Goal: Contribute content: Contribute content

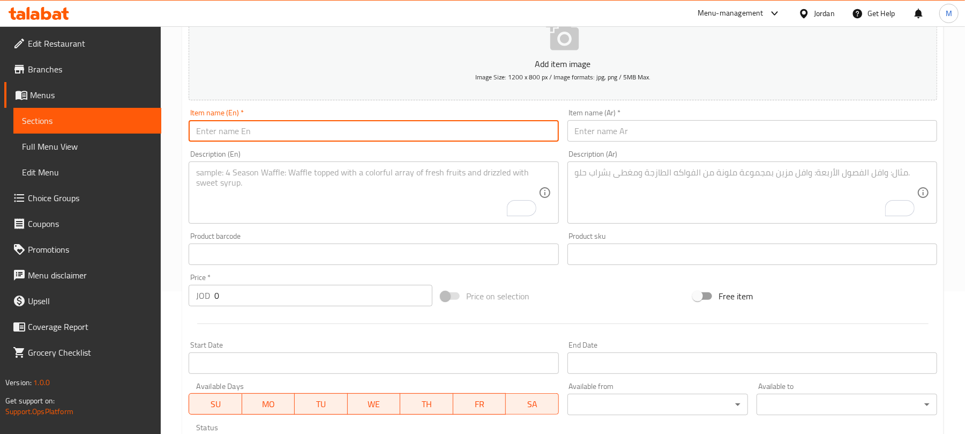
scroll to position [143, 0]
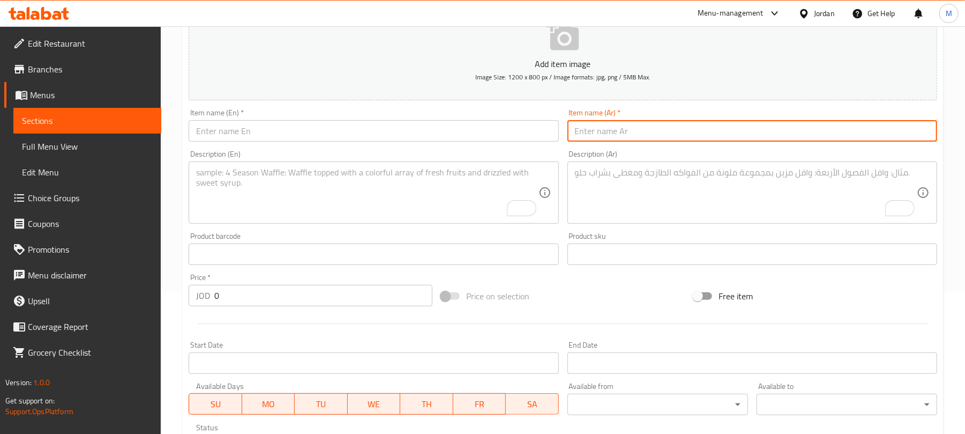
click at [592, 129] on input "text" at bounding box center [753, 130] width 370 height 21
paste input "كروسان نوتيلا"
type input "كروسان نوتيلا"
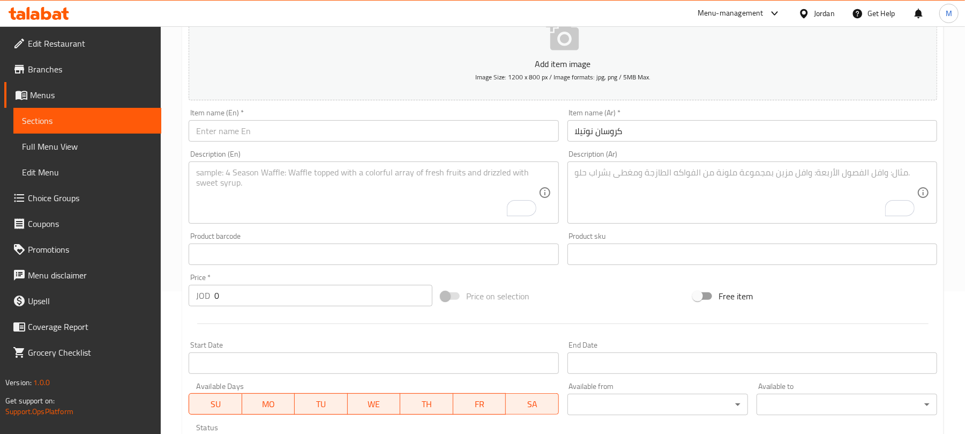
click at [585, 183] on textarea "To enrich screen reader interactions, please activate Accessibility in Grammarl…" at bounding box center [746, 192] width 342 height 51
paste textarea "عجينة الكروسان المعجونة بالزبدة الفاخرة الهشة محشوة بكريمة النوتيلا"
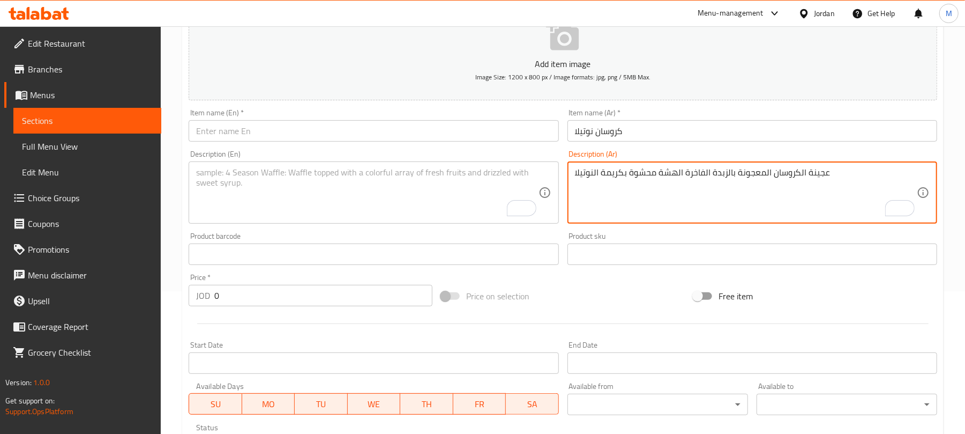
type textarea "عجينة الكروسان المعجونة بالزبدة الفاخرة الهشة محشوة بكريمة النوتيلا"
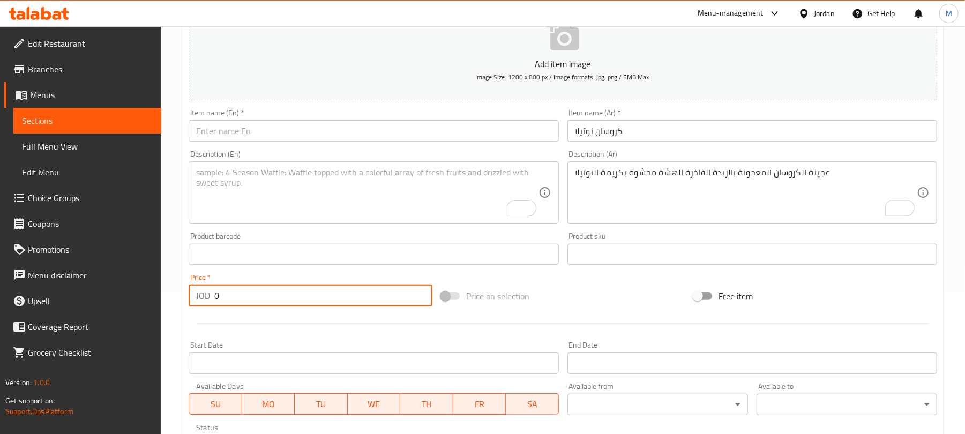
click at [318, 296] on input "0" at bounding box center [323, 295] width 218 height 21
paste input ".75"
type input "0.75"
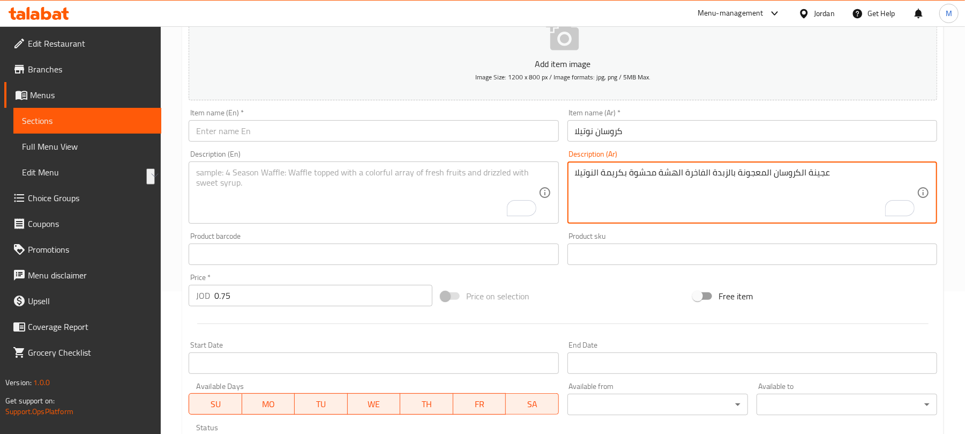
click at [284, 188] on textarea "To enrich screen reader interactions, please activate Accessibility in Grammarl…" at bounding box center [367, 192] width 342 height 51
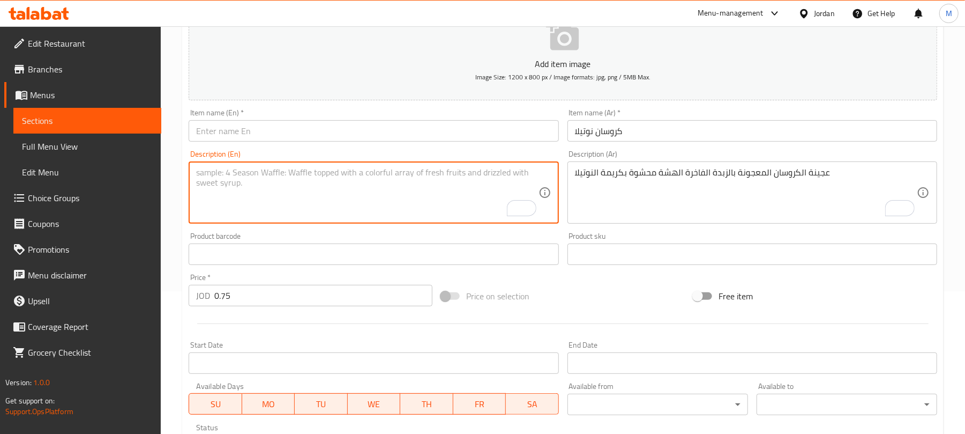
paste textarea "Luxurious buttery croissant dough filled with Nutella cream"
click at [275, 170] on textarea "Luxurious buttery croissant dough filled with Nutella cream" at bounding box center [367, 192] width 342 height 51
type textarea "Luxurious buttery croissant dough filled with Nutella cream"
click at [288, 136] on input "text" at bounding box center [374, 130] width 370 height 21
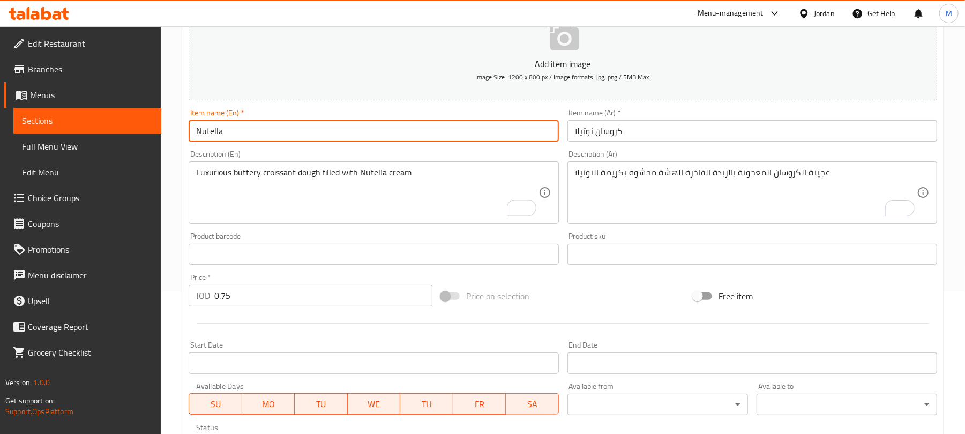
paste input "croissant"
type input "Nutella Croissant"
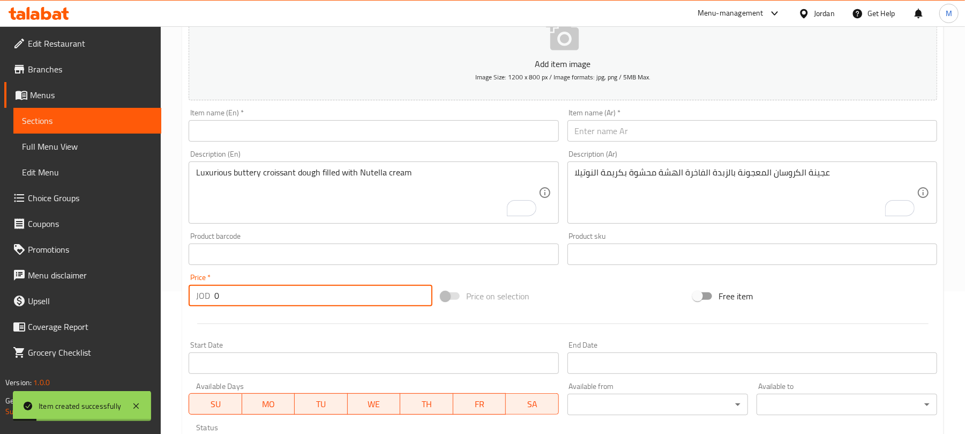
click at [303, 296] on input "0" at bounding box center [323, 295] width 218 height 21
paste input ".75"
type input "0.75"
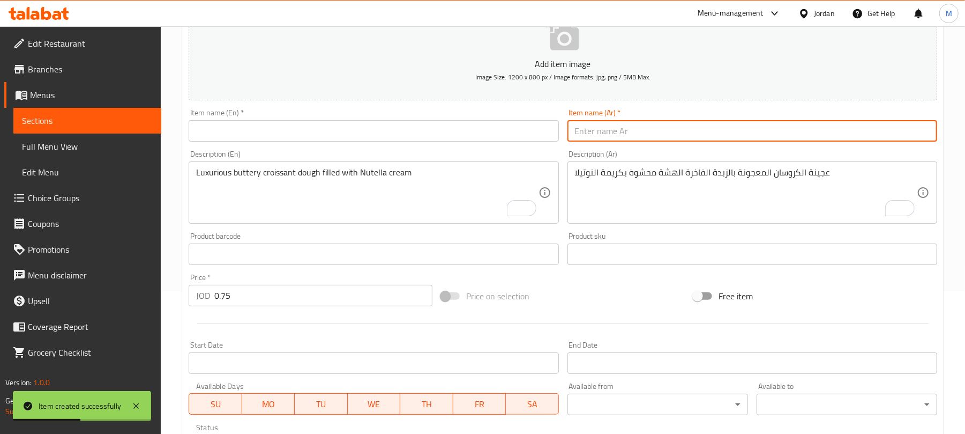
click at [582, 133] on input "text" at bounding box center [753, 130] width 370 height 21
paste input "كروسان لوتس"
type input "كروسان لوتس"
click at [269, 128] on input "text" at bounding box center [374, 130] width 370 height 21
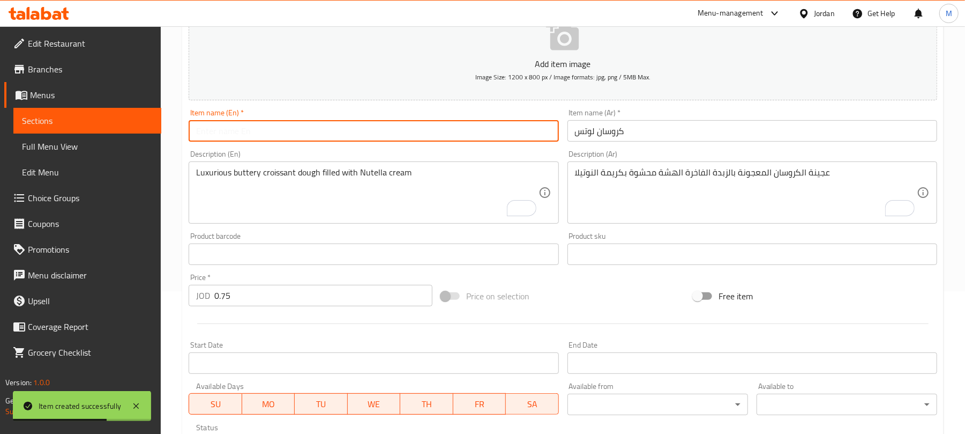
paste input "Lotus croissant"
type input "Lotus Croissant"
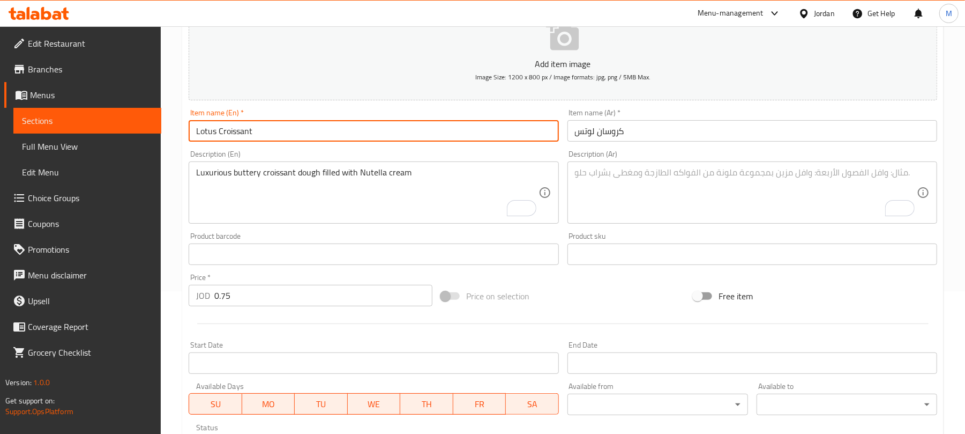
click at [623, 189] on textarea "To enrich screen reader interactions, please activate Accessibility in Grammarl…" at bounding box center [746, 192] width 342 height 51
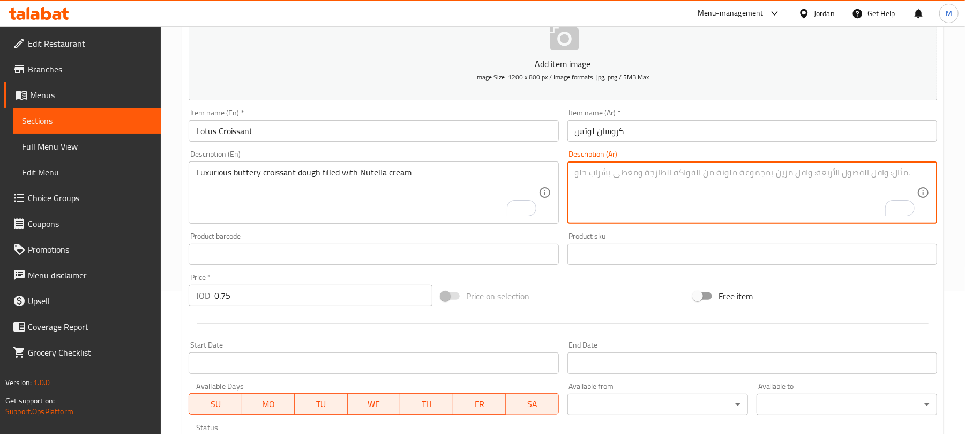
paste textarea "عجينة الكروسان المعجونة بالزبدة الفاخرة الهشة محشوة بكريمة اللوتس"
type textarea "عجينة الكروسان المعجونة بالزبدة الفاخرة الهشة محشوة بكريمة اللوتس"
click at [322, 185] on textarea "To enrich screen reader interactions, please activate Accessibility in Grammarl…" at bounding box center [367, 192] width 342 height 51
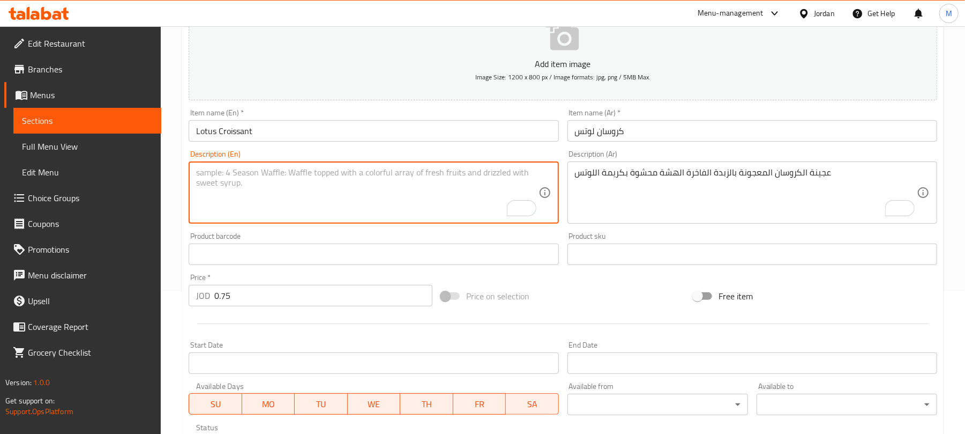
paste textarea "Luxury buttery croissant dough filled with lotus cream"
type textarea "Luxury buttery croissant dough filled with lotus cream"
click at [296, 134] on input "Lotus Croissant" at bounding box center [374, 130] width 370 height 21
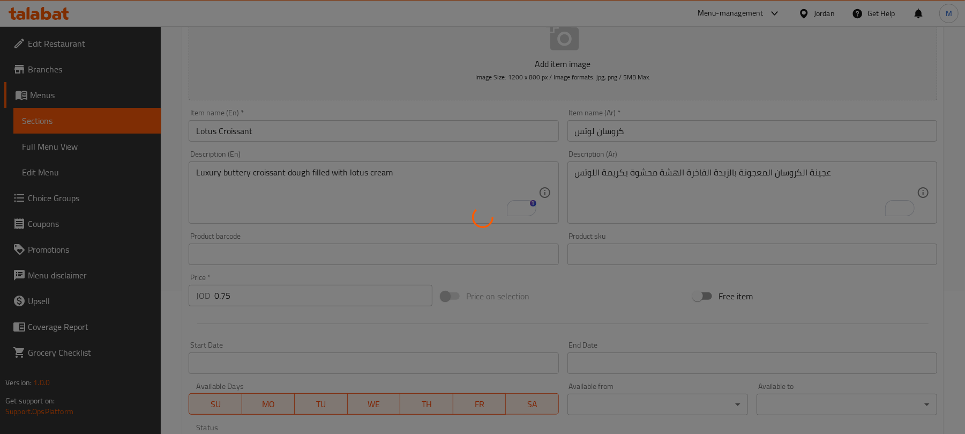
type input "0"
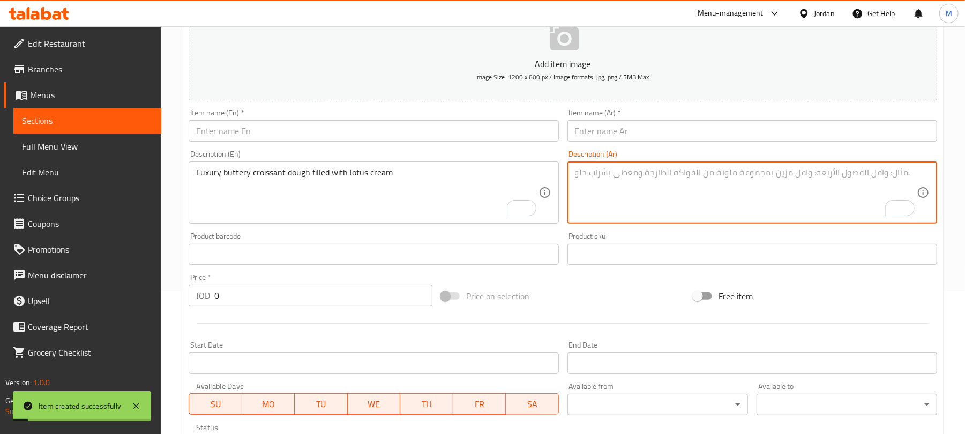
click at [582, 187] on textarea "To enrich screen reader interactions, please activate Accessibility in Grammarl…" at bounding box center [746, 192] width 342 height 51
paste textarea "عجينة الكروسان المعجونة بالزبدة الفاخرة الهشة محشوة بكريمة البستاشيو"
type textarea "عجينة الكروسان المعجونة بالزبدة الفاخرة الهشة محشوة بكريمة البستاشيو"
click at [446, 179] on textarea "To enrich screen reader interactions, please activate Accessibility in Grammarl…" at bounding box center [367, 192] width 342 height 51
paste textarea "Luxury buttery croissant dough filled with pistachio cream"
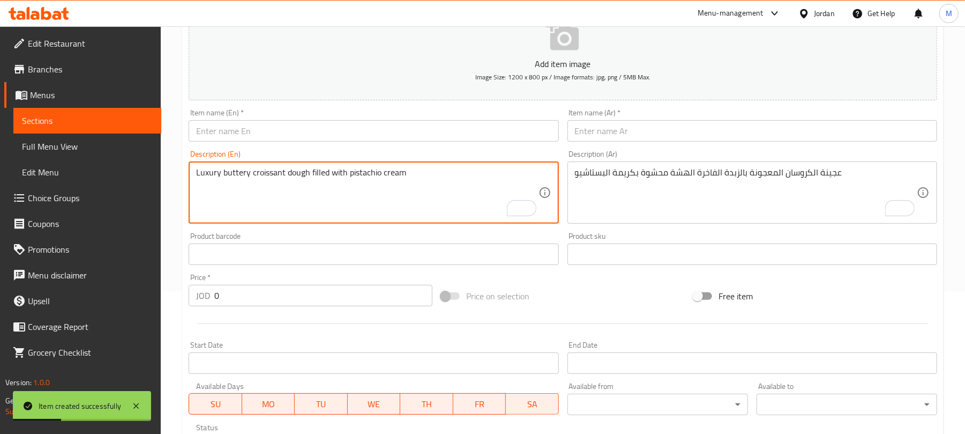
type textarea "Luxury buttery croissant dough filled with pistachio cream"
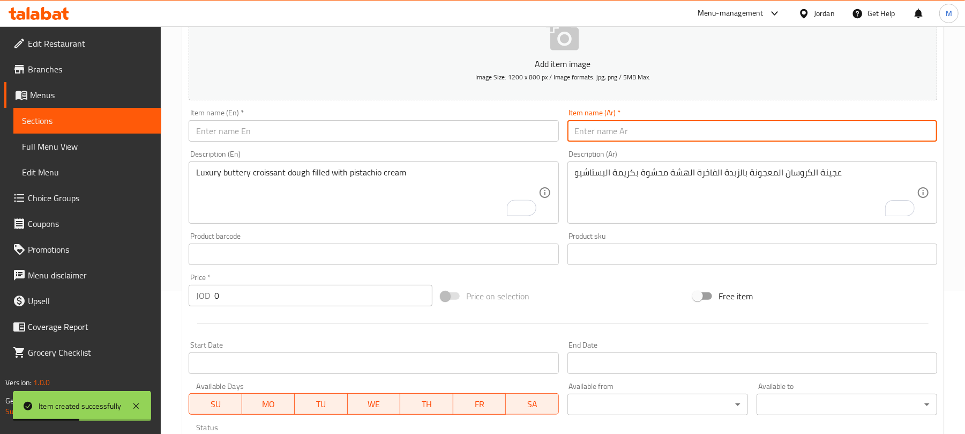
click at [620, 132] on input "text" at bounding box center [753, 130] width 370 height 21
paste input "كروسان بستاشيو"
type input "كروسان بستاشيو"
click at [266, 121] on input "text" at bounding box center [374, 130] width 370 height 21
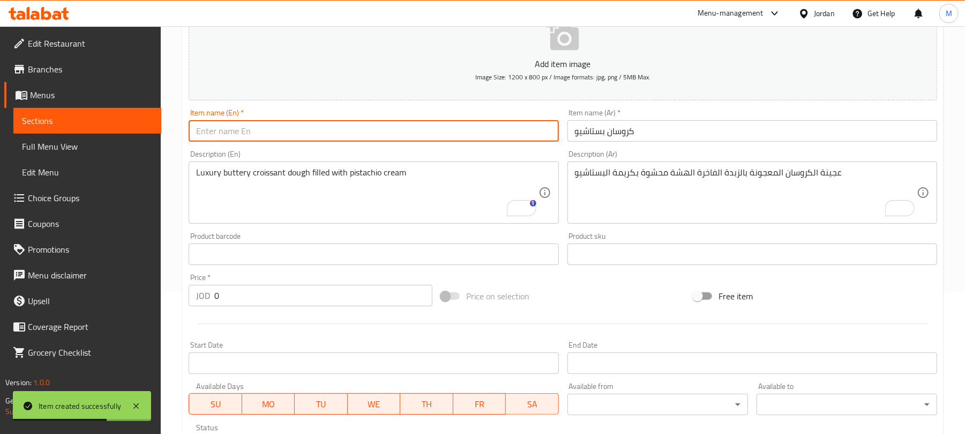
paste input "Pistachio croissant"
click at [236, 133] on input "Pistachio croissant" at bounding box center [374, 130] width 370 height 21
type input "Pistachio Croissant"
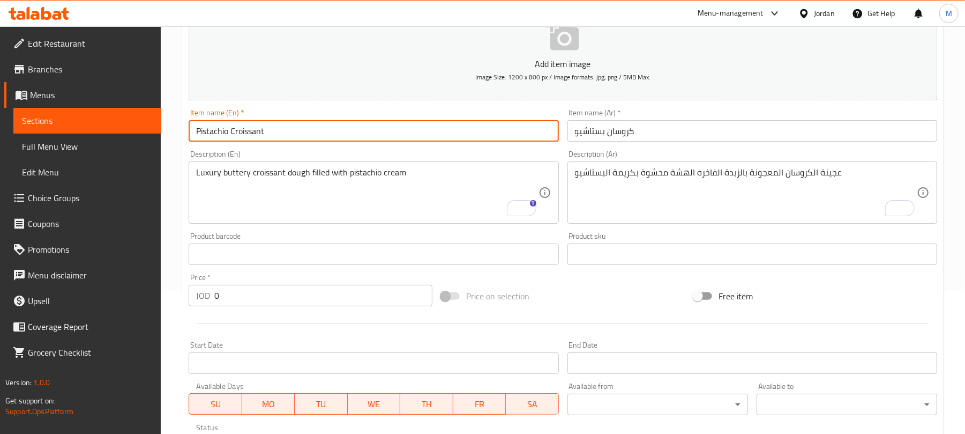
click at [271, 292] on input "0" at bounding box center [323, 295] width 218 height 21
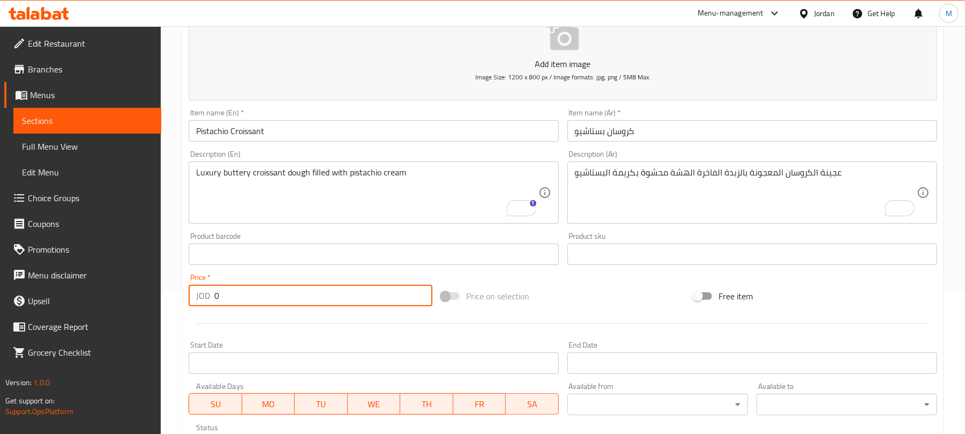
paste input ".75"
type input "0.75"
type input "0.6"
drag, startPoint x: 597, startPoint y: 136, endPoint x: 582, endPoint y: 114, distance: 26.3
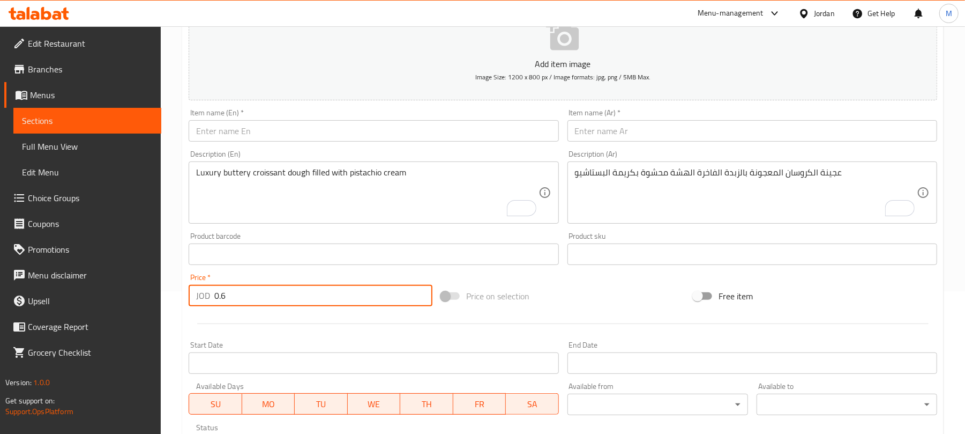
click at [597, 136] on input "text" at bounding box center [753, 130] width 370 height 21
paste input "سينابون كاسترد قرفة"
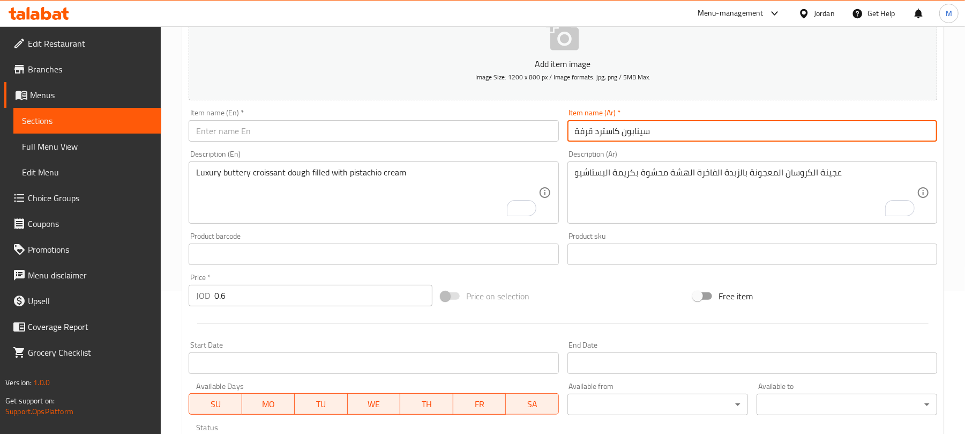
type input "سينابون كاسترد قرفة"
click at [592, 181] on textarea "To enrich screen reader interactions, please activate Accessibility in Grammarl…" at bounding box center [746, 192] width 342 height 51
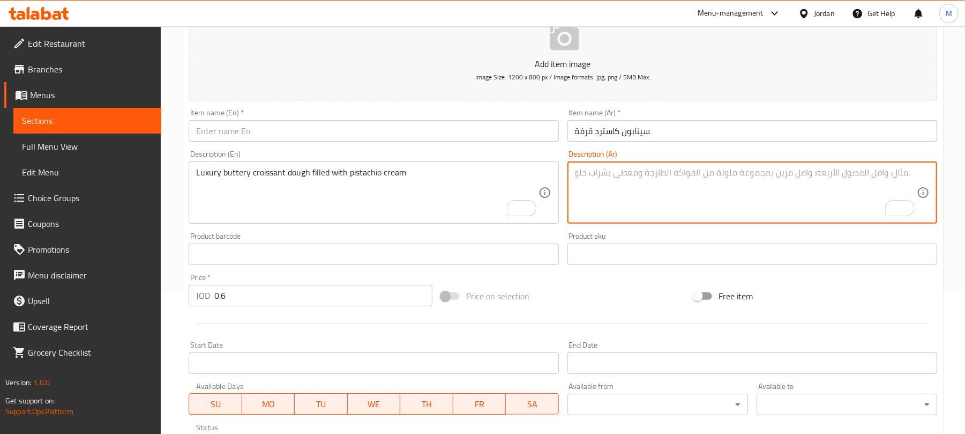
paste textarea "عجينة السنابون المعجونة بالزبدة الفاخرة الهشة محشوة بالكاسترد والقرفة"
type textarea "عجينة السنابون المعجونة بالزبدة الفاخرة الهشة محشوة بالكاسترد والقرفة"
click at [315, 191] on textarea "To enrich screen reader interactions, please activate Accessibility in Grammarl…" at bounding box center [367, 192] width 342 height 51
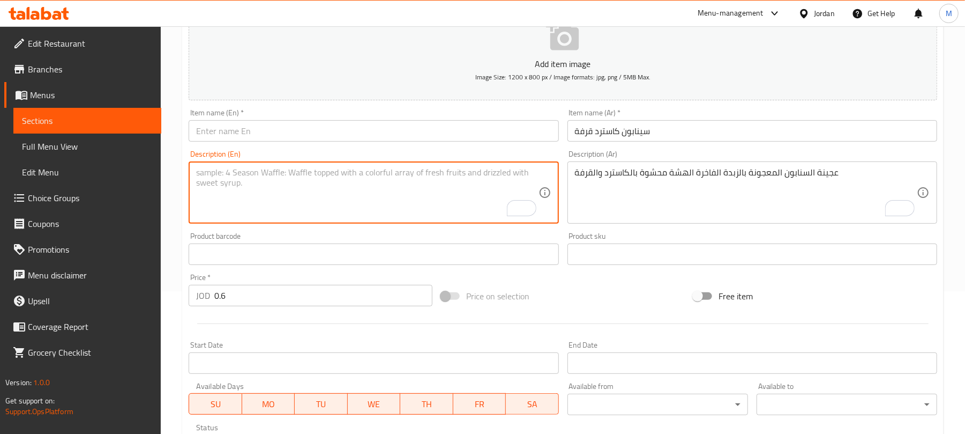
paste textarea "Luxury buttery cinnamon bun dough filled with custard and cinnamon"
type textarea "Luxury buttery cinnamon bun dough filled with custard and cinnamon"
click at [633, 138] on input "سينابون كاسترد قرفة" at bounding box center [753, 130] width 370 height 21
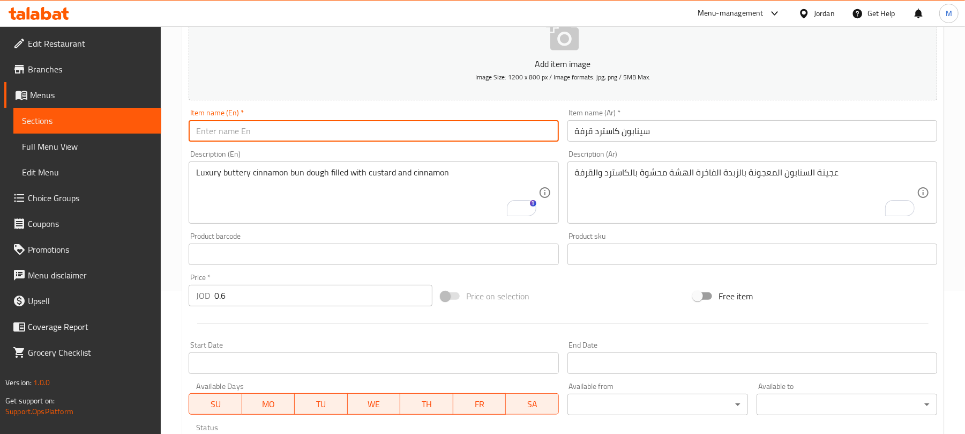
click at [244, 125] on input "text" at bounding box center [374, 130] width 370 height 21
paste input "Cinnamon Custard Cinnamon Buns"
type input "Cinnamon Custard Cinnamon"
click at [307, 290] on input "0.6" at bounding box center [323, 295] width 218 height 21
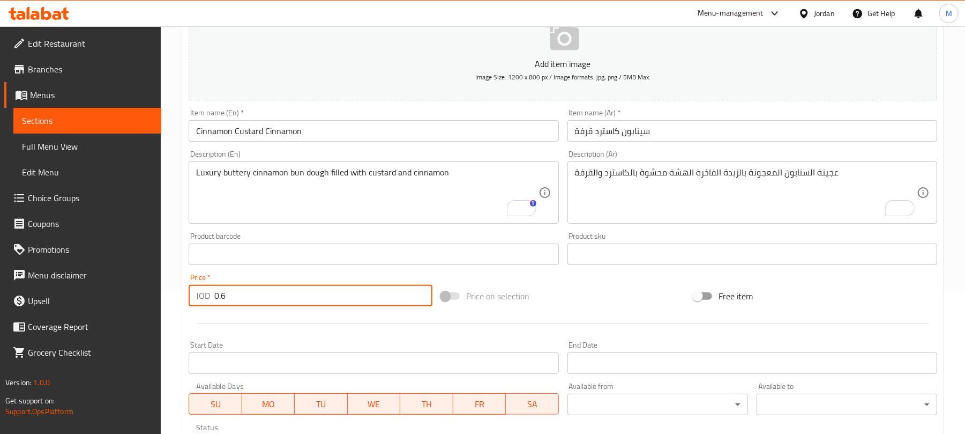
paste input "75"
type input "0.75"
click at [223, 131] on input "Cinnamon Custard Cinnamon" at bounding box center [374, 130] width 370 height 21
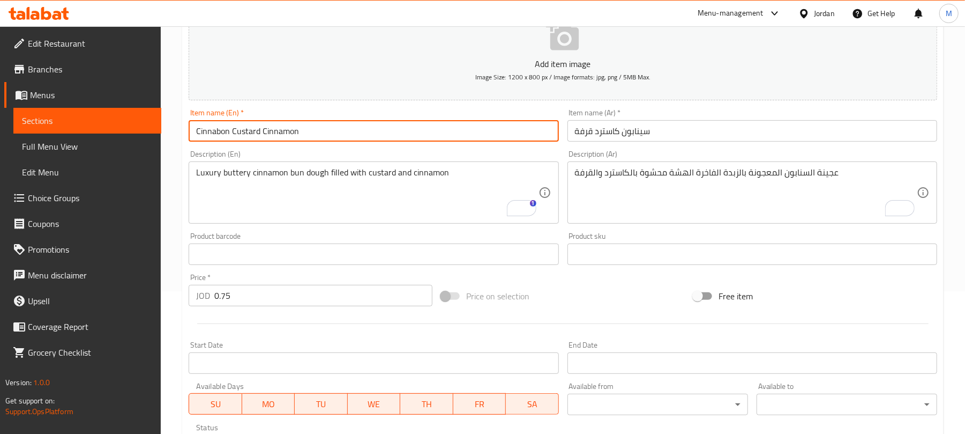
click at [212, 133] on input "Cinnabon Custard Cinnamon" at bounding box center [374, 130] width 370 height 21
type input "Cinnabon Custard Cinnamon"
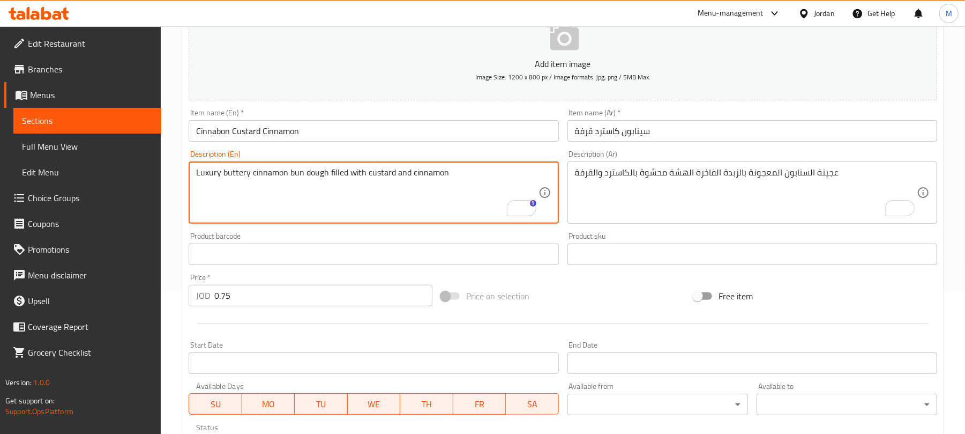
click at [269, 176] on textarea "Luxury buttery cinnamon bun dough filled with custard and cinnamon" at bounding box center [367, 192] width 342 height 51
paste textarea "Cinnab"
click at [254, 173] on textarea "Luxury buttery Cinnabon bun dough filled with custard and cinnamon" at bounding box center [367, 192] width 342 height 51
click at [287, 172] on textarea "Luxury buttery cinnabon bun dough filled with custard and cinnamon" at bounding box center [367, 192] width 342 height 51
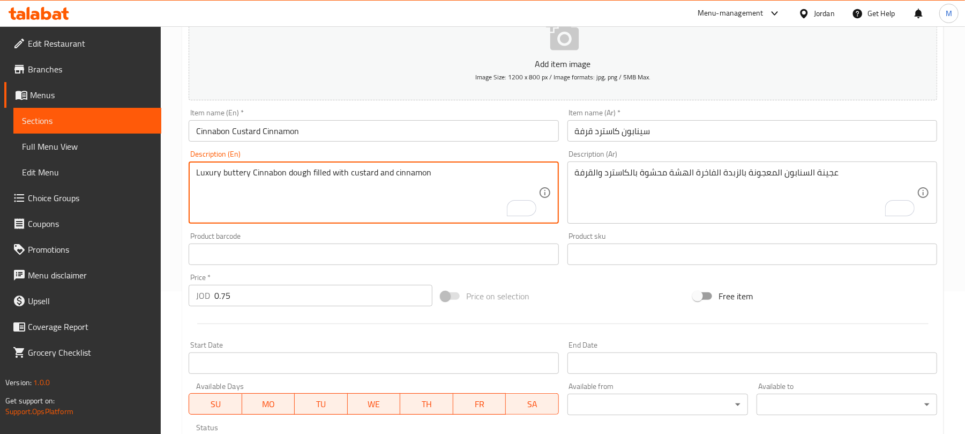
type textarea "Luxury buttery Cinnabon dough filled with custard and cinnamon"
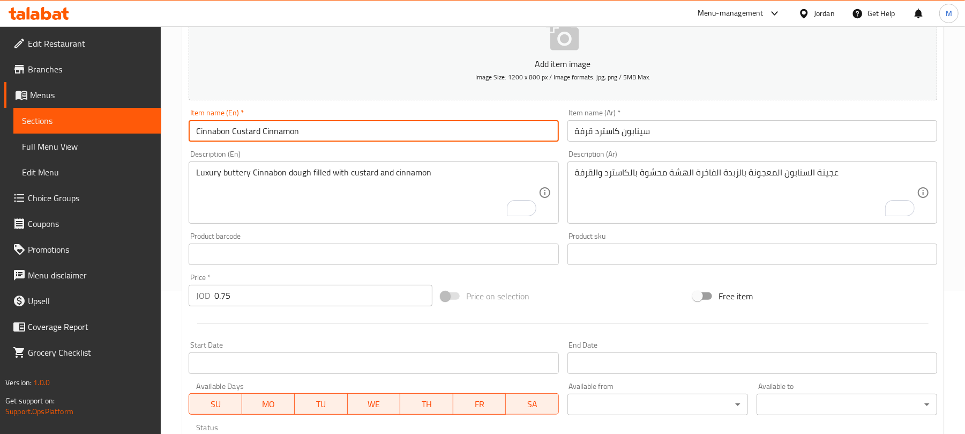
click at [388, 126] on input "Cinnabon Custard Cinnamon" at bounding box center [374, 130] width 370 height 21
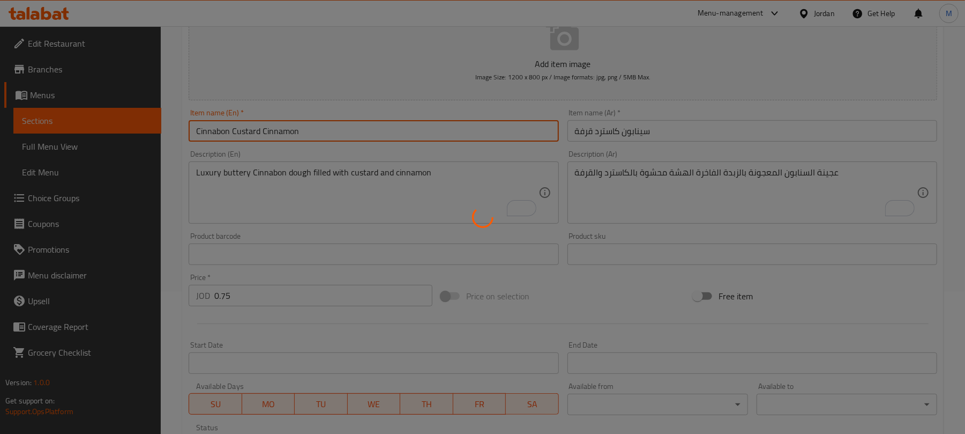
type input "0"
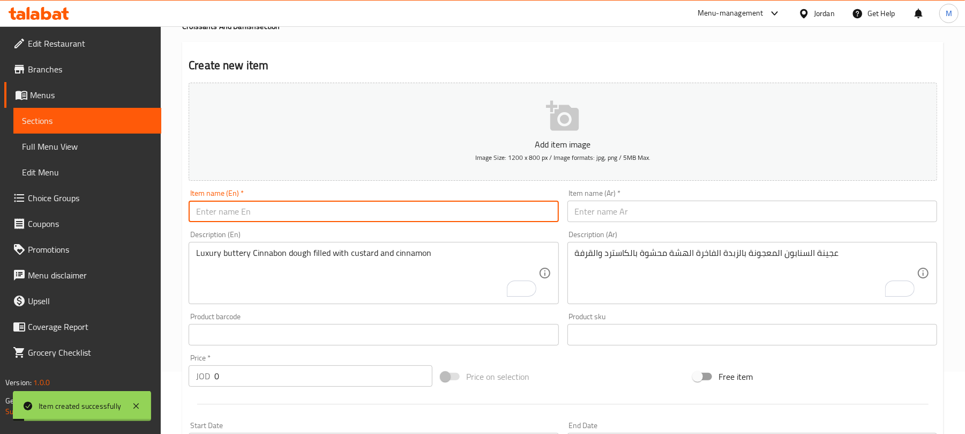
scroll to position [0, 0]
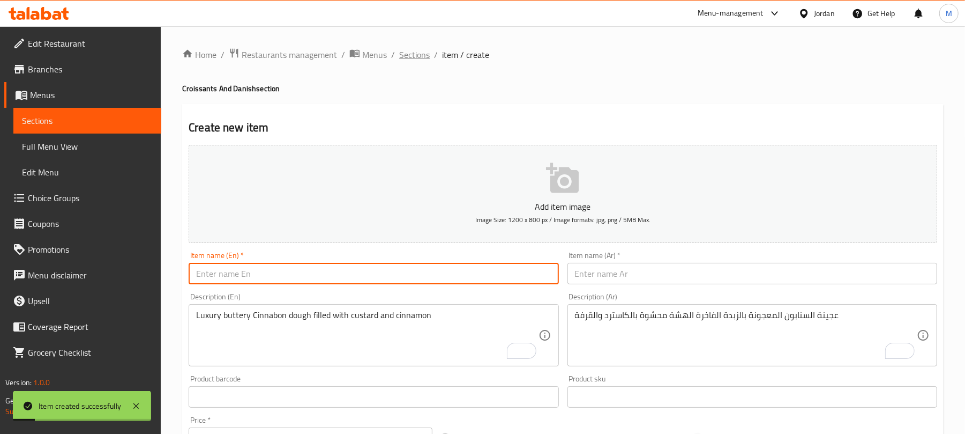
click at [418, 54] on span "Sections" at bounding box center [414, 54] width 31 height 13
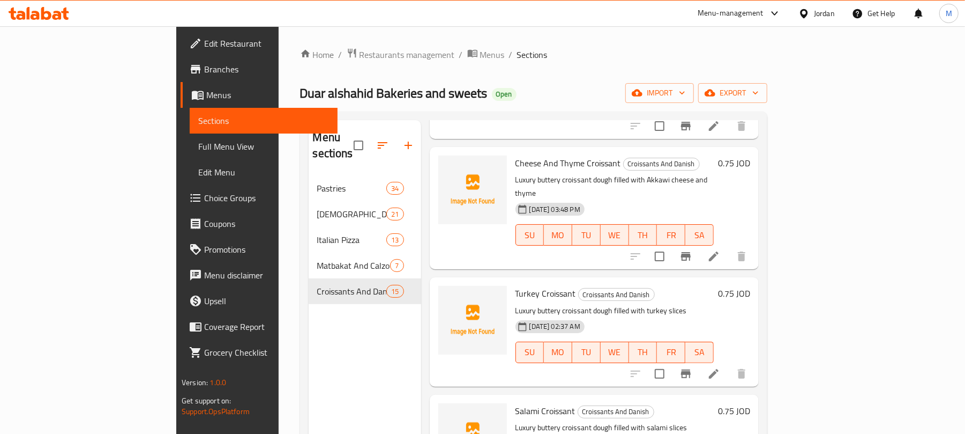
scroll to position [1000, 0]
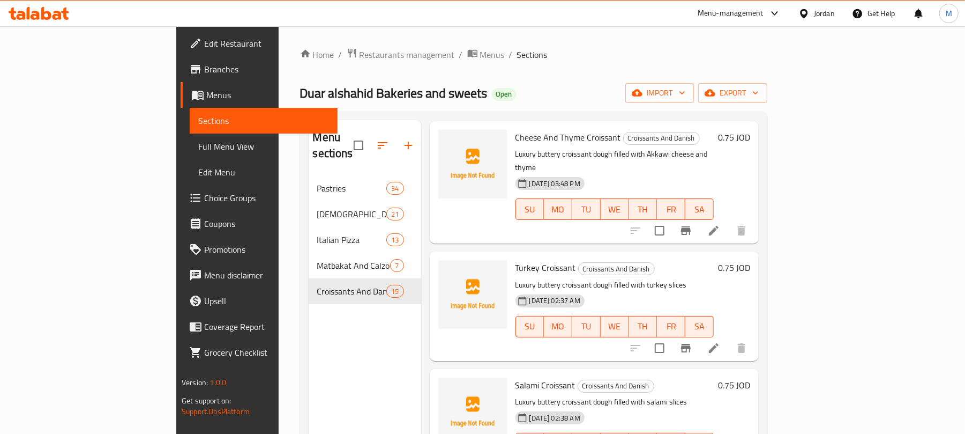
click at [750, 260] on h6 "0.75 JOD" at bounding box center [734, 267] width 32 height 15
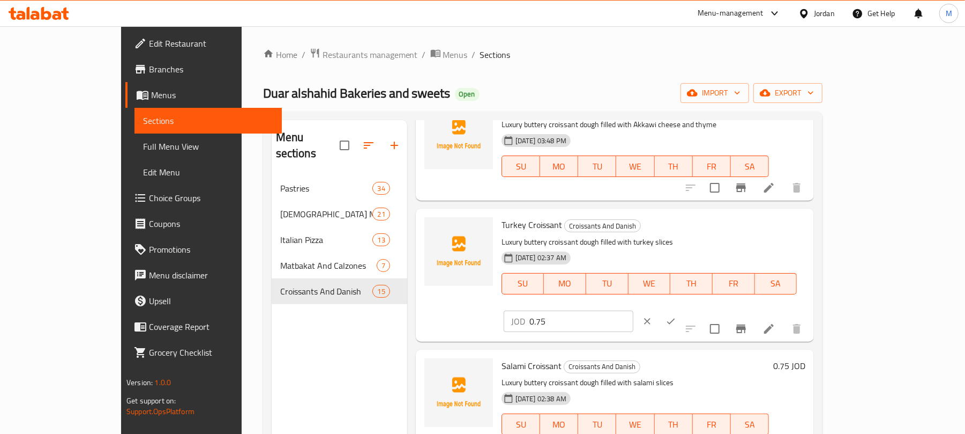
click at [634, 310] on input "0.75" at bounding box center [582, 320] width 104 height 21
paste input "1"
type input "1"
click at [676, 316] on icon "ok" at bounding box center [671, 321] width 11 height 11
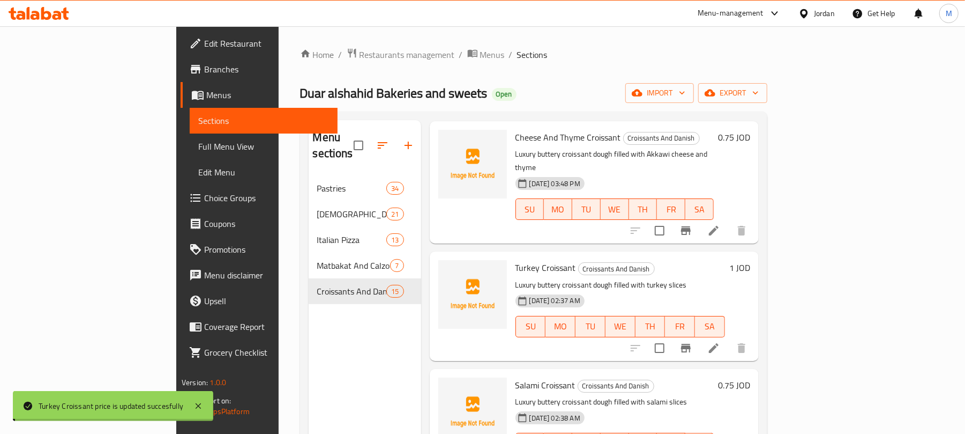
click at [750, 377] on h6 "0.75 JOD" at bounding box center [734, 384] width 32 height 15
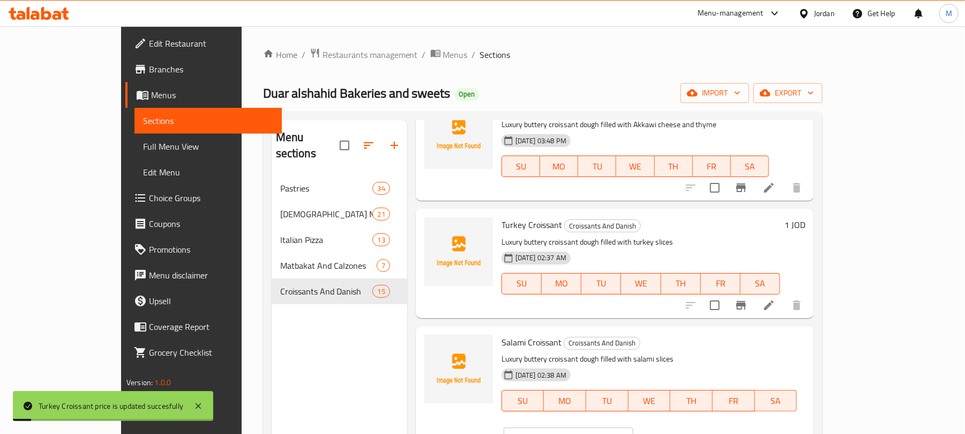
click at [634, 427] on input "0.75" at bounding box center [582, 437] width 104 height 21
paste input "1"
type input "1"
click at [676, 433] on icon "ok" at bounding box center [671, 438] width 11 height 11
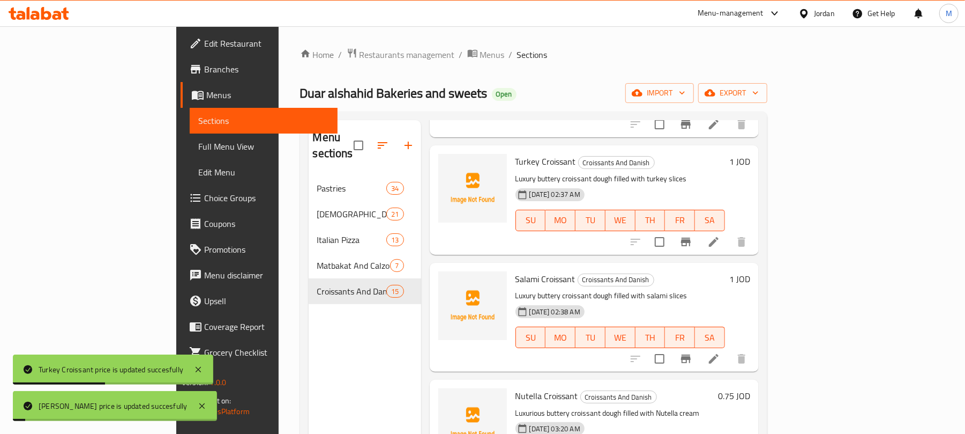
scroll to position [1215, 0]
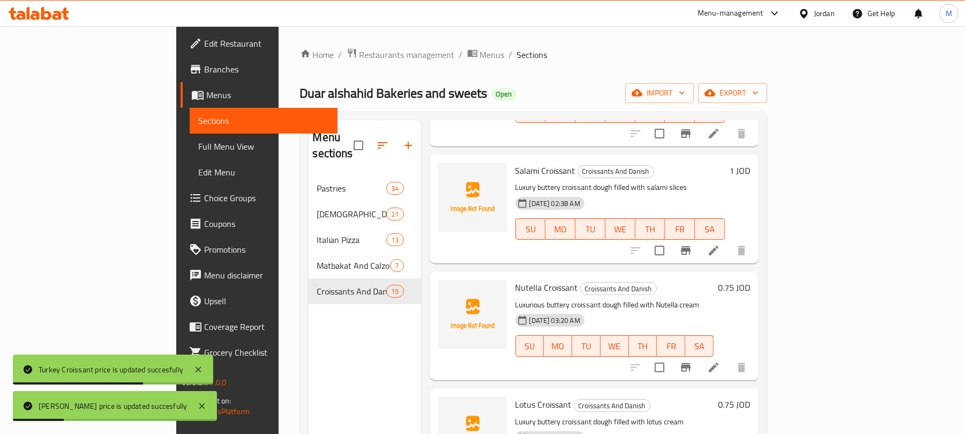
click at [750, 280] on h6 "0.75 JOD" at bounding box center [734, 287] width 32 height 15
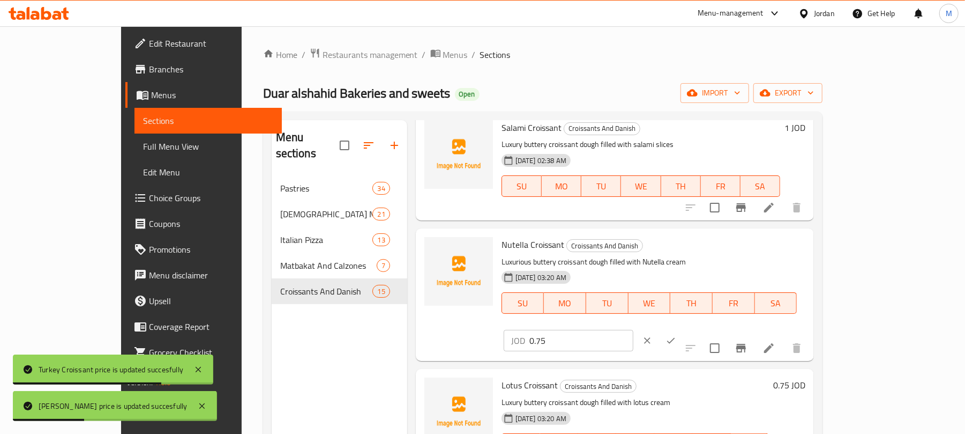
drag, startPoint x: 817, startPoint y: 247, endPoint x: 858, endPoint y: 253, distance: 41.2
click at [634, 330] on input "0.75" at bounding box center [582, 340] width 104 height 21
paste input "1"
type input "1"
click at [676, 335] on icon "ok" at bounding box center [671, 340] width 11 height 11
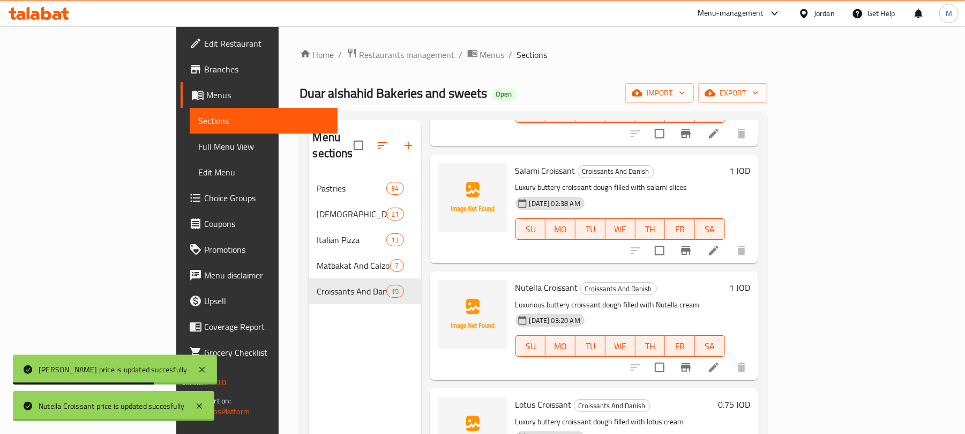
click at [750, 397] on h6 "0.75 JOD" at bounding box center [734, 404] width 32 height 15
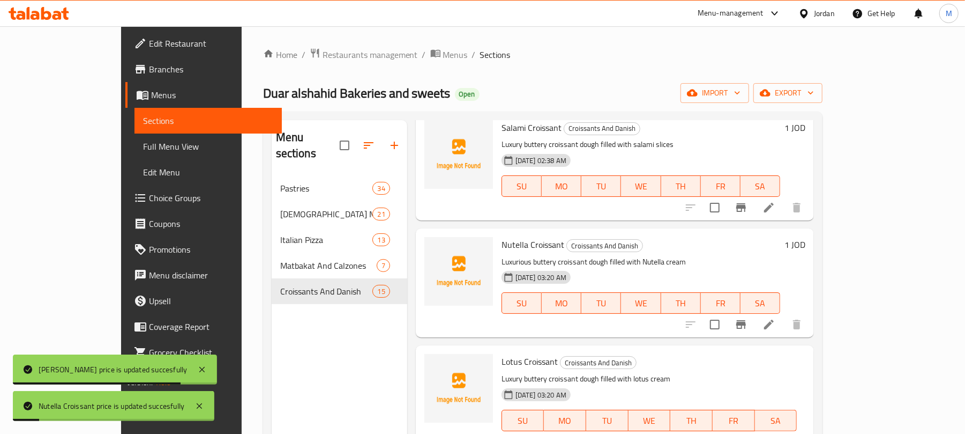
paste input "1"
type input "1"
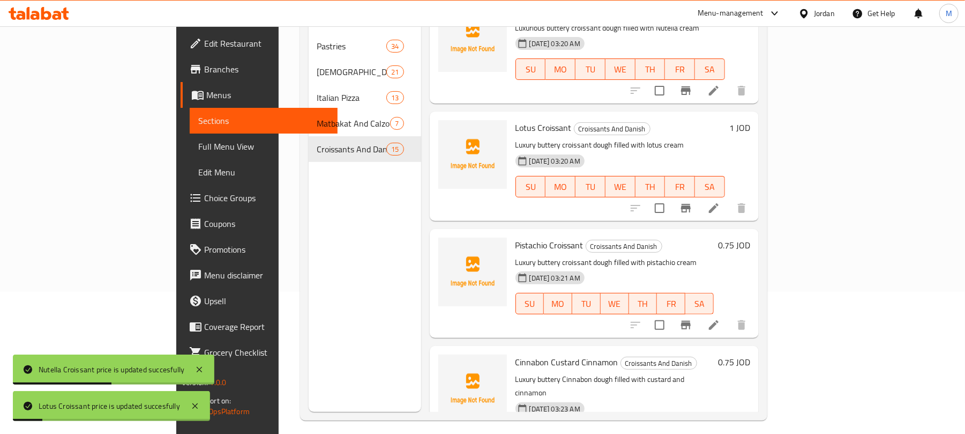
scroll to position [143, 0]
click at [750, 237] on h6 "0.75 JOD" at bounding box center [734, 244] width 32 height 15
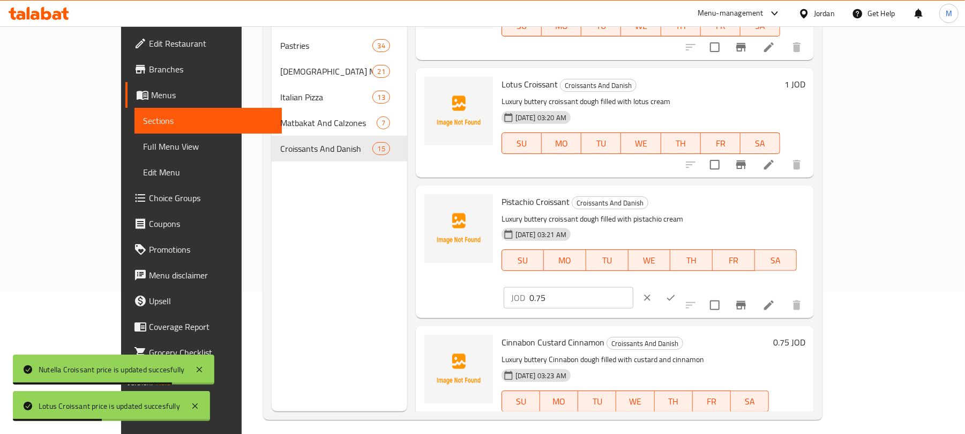
click at [634, 287] on input "0.75" at bounding box center [582, 297] width 104 height 21
paste input "1"
type input "1"
click at [676, 292] on icon "ok" at bounding box center [671, 297] width 11 height 11
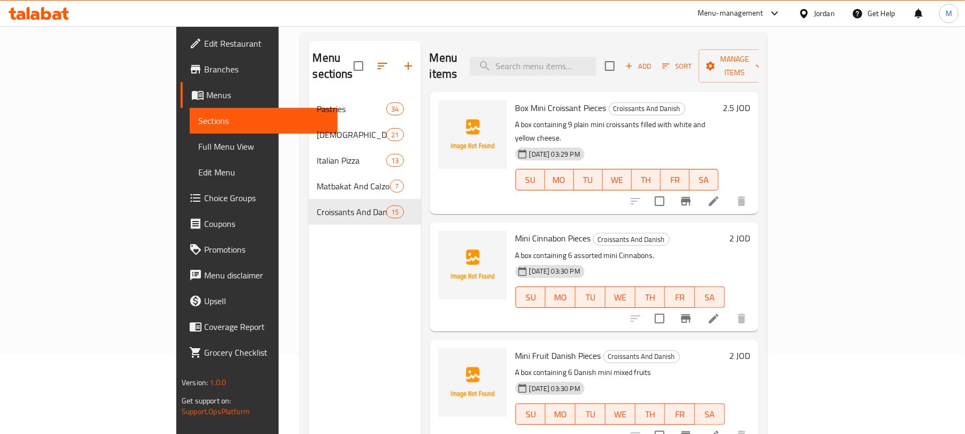
scroll to position [0, 0]
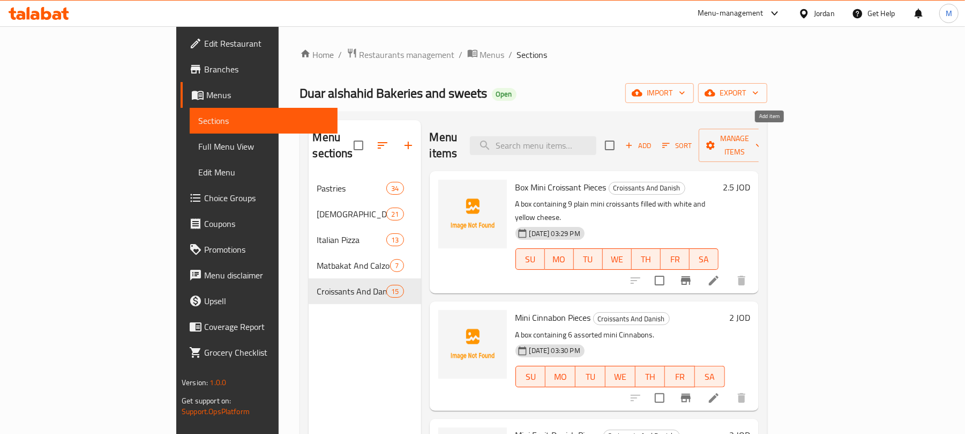
click at [653, 139] on span "Add" at bounding box center [638, 145] width 29 height 12
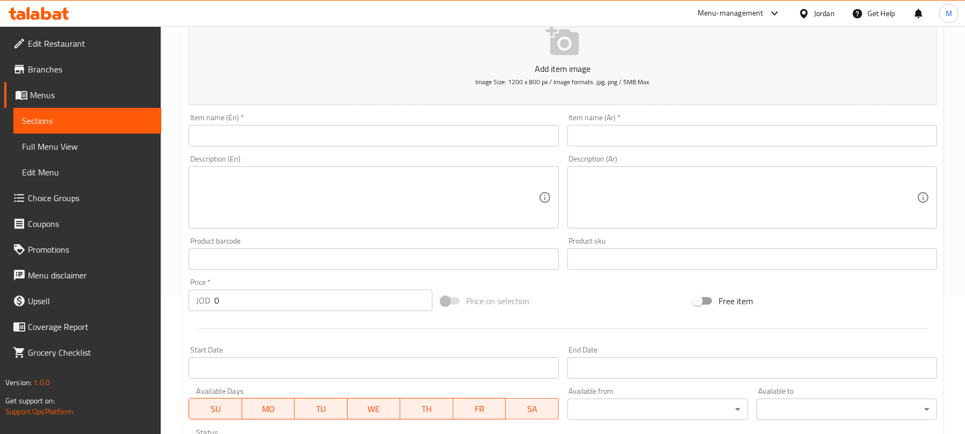
scroll to position [143, 0]
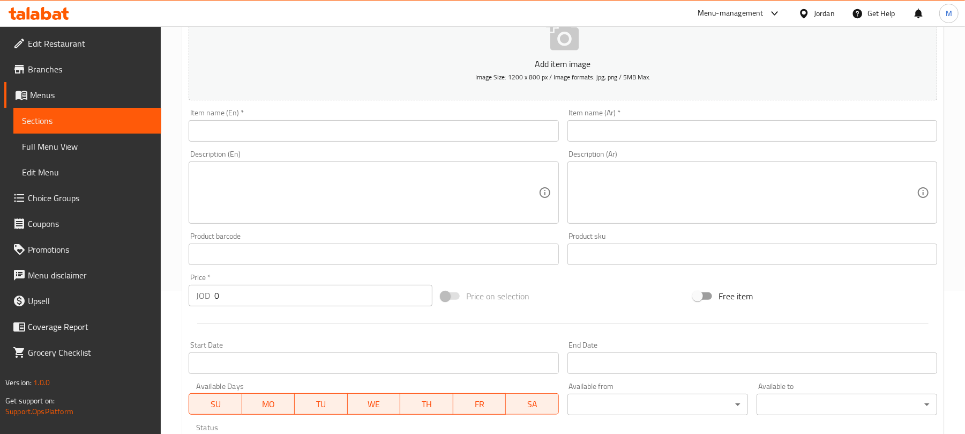
click at [312, 299] on input "0" at bounding box center [323, 295] width 218 height 21
paste input ".75"
type input "0.75"
drag, startPoint x: 614, startPoint y: 131, endPoint x: 555, endPoint y: 43, distance: 105.8
click at [614, 131] on input "text" at bounding box center [753, 130] width 370 height 21
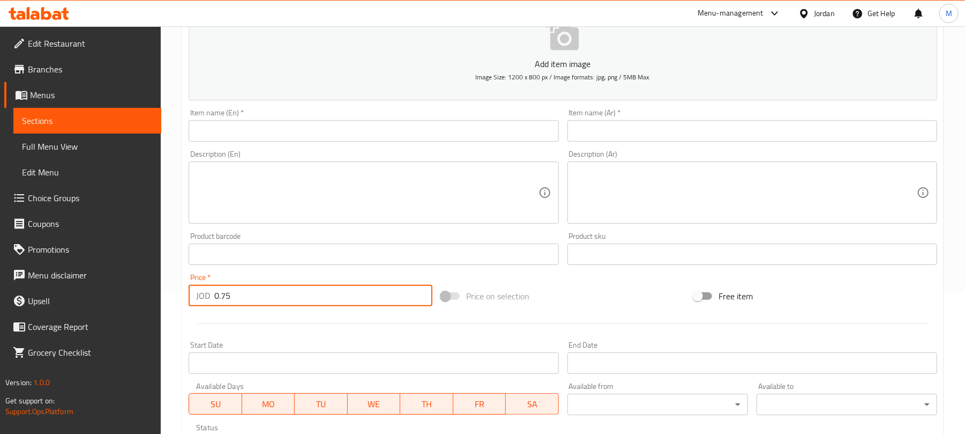
paste input "سينابون كاسترد زبيب"
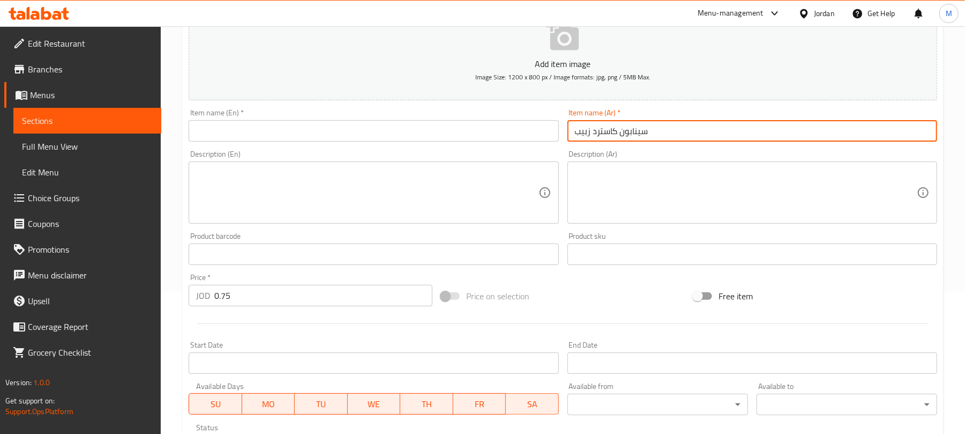
type input "سينابون كاسترد زبيب"
click at [320, 133] on input "text" at bounding box center [374, 130] width 370 height 21
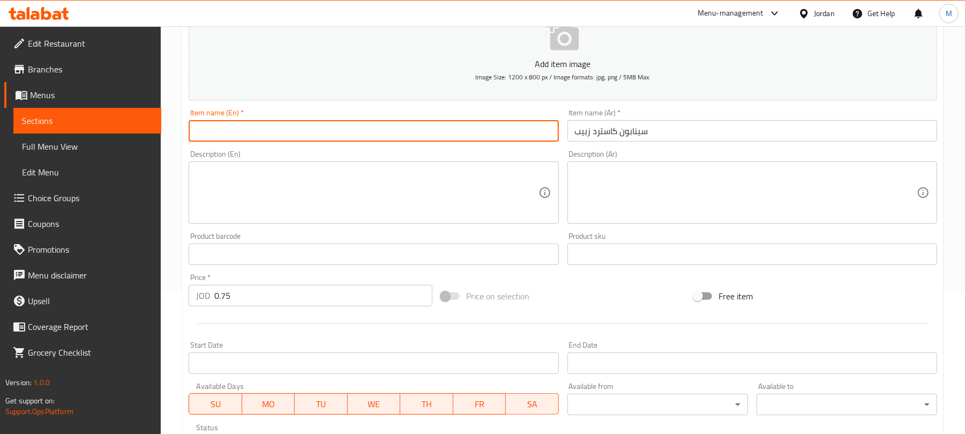
paste input "Raisin Custard Cinnabon"
type input "Raisin Custard Cinnabon"
click at [634, 183] on textarea at bounding box center [746, 192] width 342 height 51
paste textarea "عجينة السنابون المعجونة بالزبدة الفاخرة الهشة محشوة بالكاسترد والزبيب"
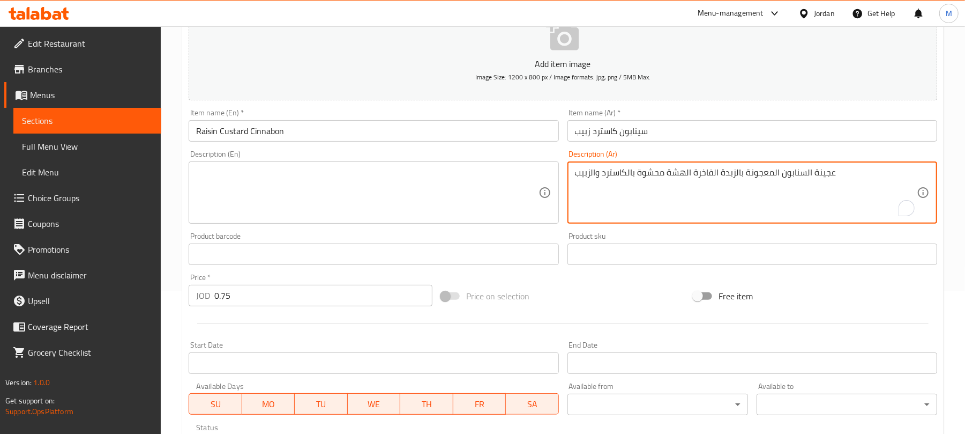
type textarea "عجينة السنابون المعجونة بالزبدة الفاخرة الهشة محشوة بالكاسترد والزبيب"
click at [304, 181] on textarea at bounding box center [367, 192] width 342 height 51
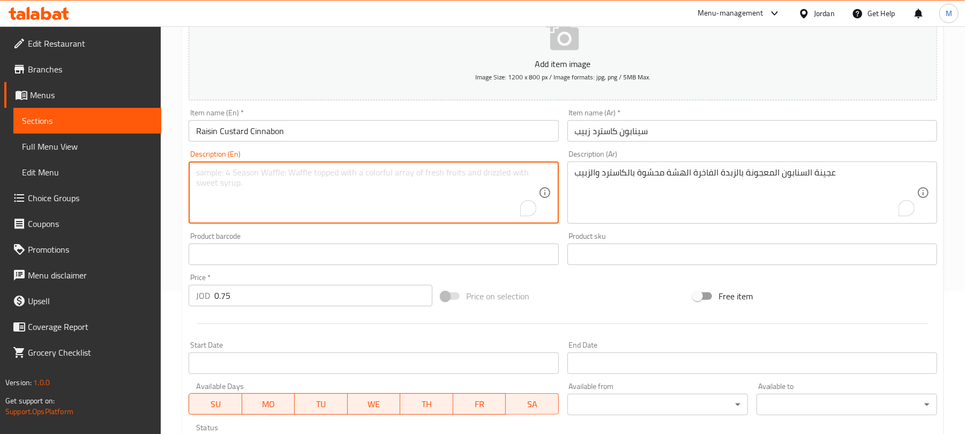
paste textarea "Luxury Buttery Cinnabon Puff Pastry Filled with Custard and Raisins"
type textarea "Luxury Buttery Cinnabon Puff Pastry Filled with Custard and Raisins"
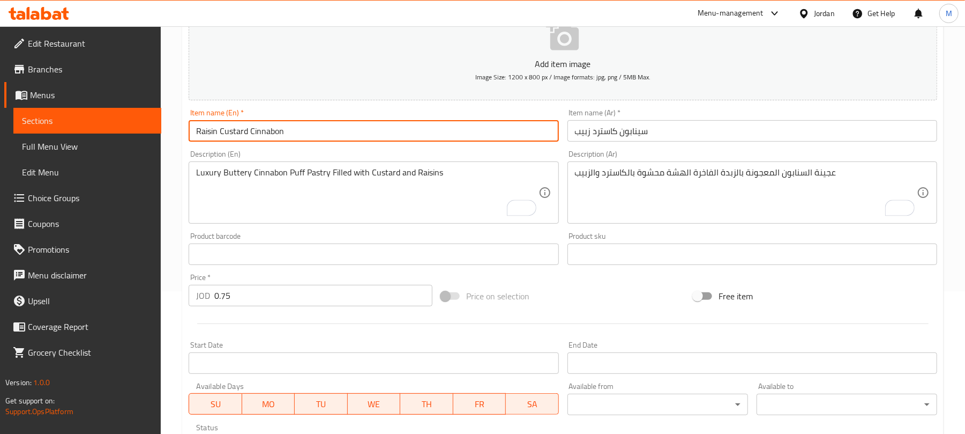
click at [302, 123] on input "Raisin Custard Cinnabon" at bounding box center [374, 130] width 370 height 21
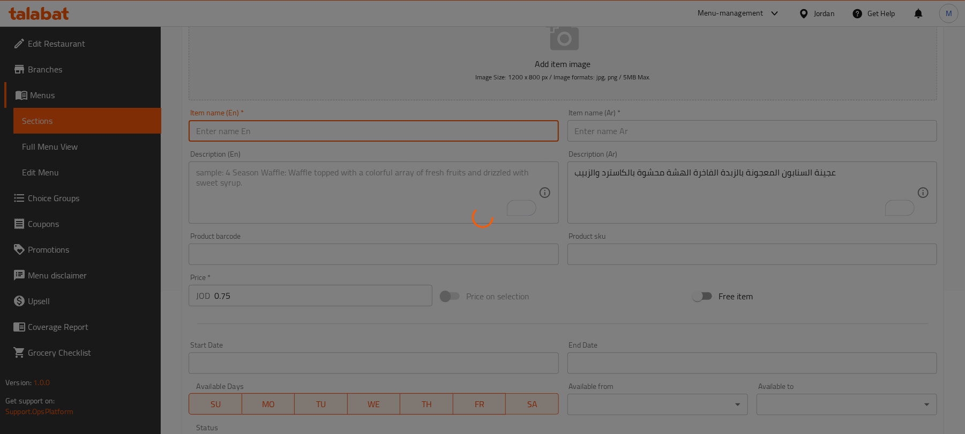
type input "0"
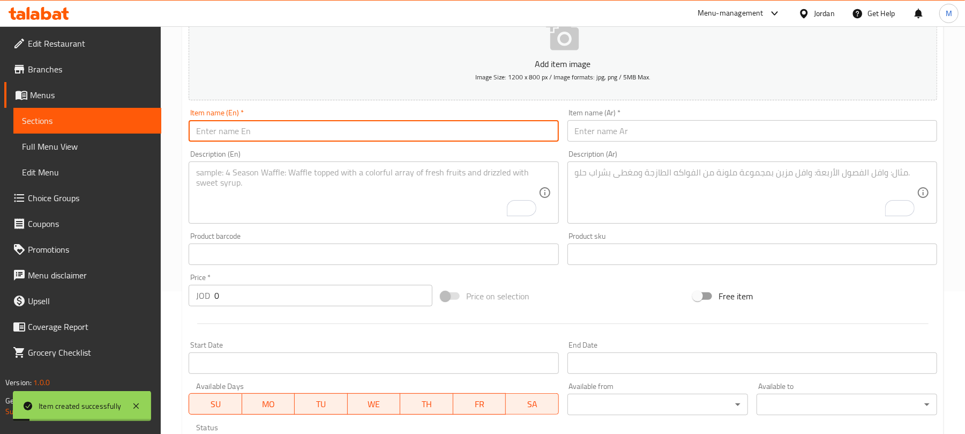
click at [654, 124] on input "text" at bounding box center [753, 130] width 370 height 21
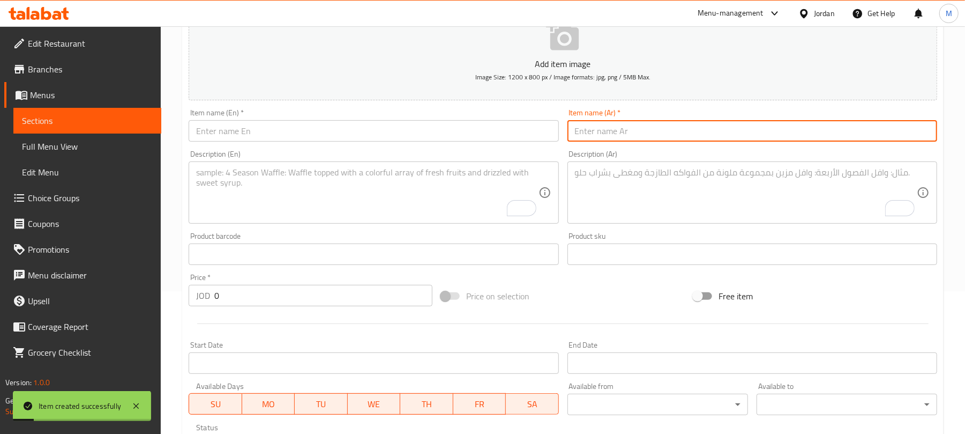
paste input "سينابون كاسترد شوكلاتة"
type input "سينابون كاسترد شوكلاتة"
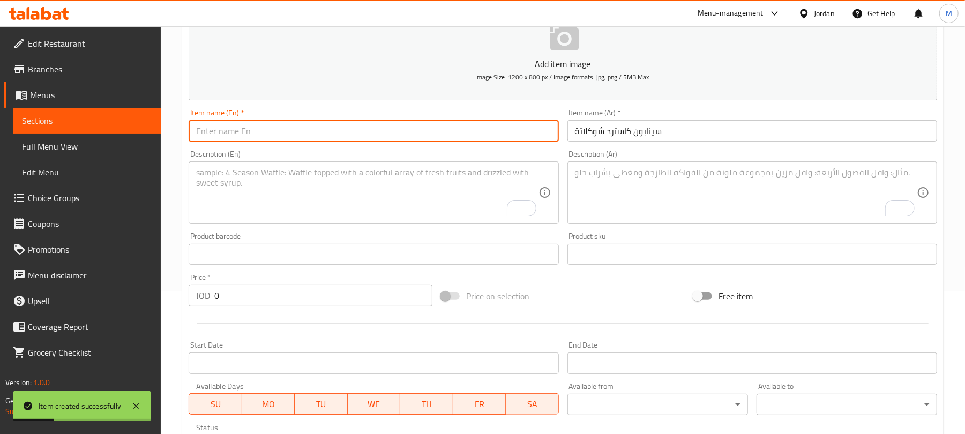
drag, startPoint x: 359, startPoint y: 133, endPoint x: 384, endPoint y: 86, distance: 53.7
click at [359, 133] on input "text" at bounding box center [374, 130] width 370 height 21
paste input "Chocolate Custard Cinnabon"
type input "Chocolate Custard Cinnabon"
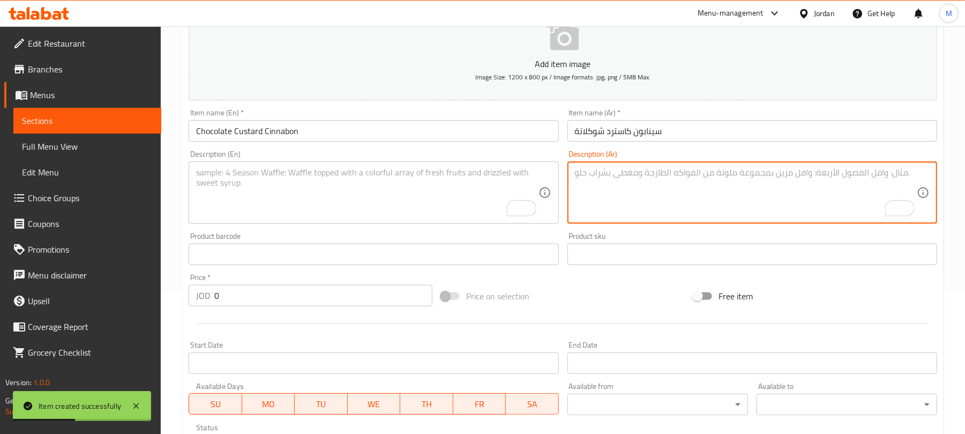
click at [585, 178] on textarea "To enrich screen reader interactions, please activate Accessibility in Grammarl…" at bounding box center [746, 192] width 342 height 51
paste textarea "عجينة السنابون المعجونة بالزبدة الفاخرة الهشة محشوة بالكاسترد والشوكلاتة"
type textarea "عجينة السنابون المعجونة بالزبدة الفاخرة الهشة محشوة بالكاسترد والشوكلاتة"
click at [268, 192] on textarea "To enrich screen reader interactions, please activate Accessibility in Grammarl…" at bounding box center [367, 192] width 342 height 51
paste textarea "Luxury Buttery Cinnabon Puff Pastry Filled with Custard and Chocolate"
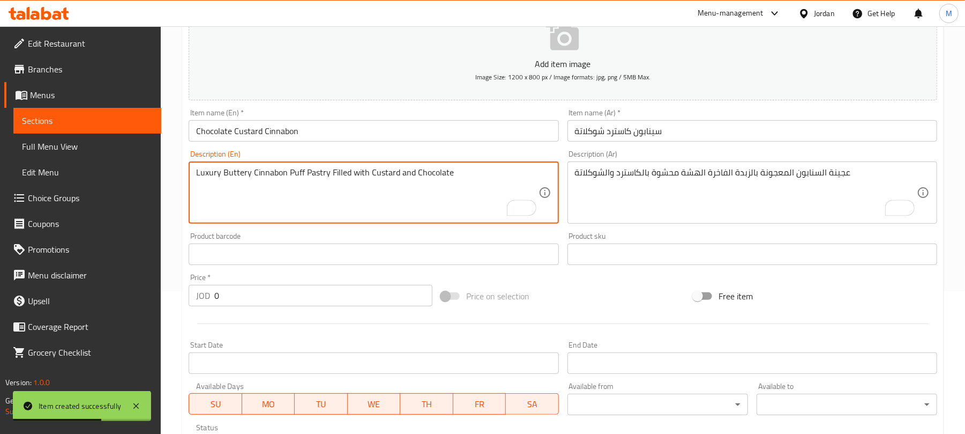
type textarea "Luxury Buttery Cinnabon Puff Pastry Filled with Custard and Chocolate"
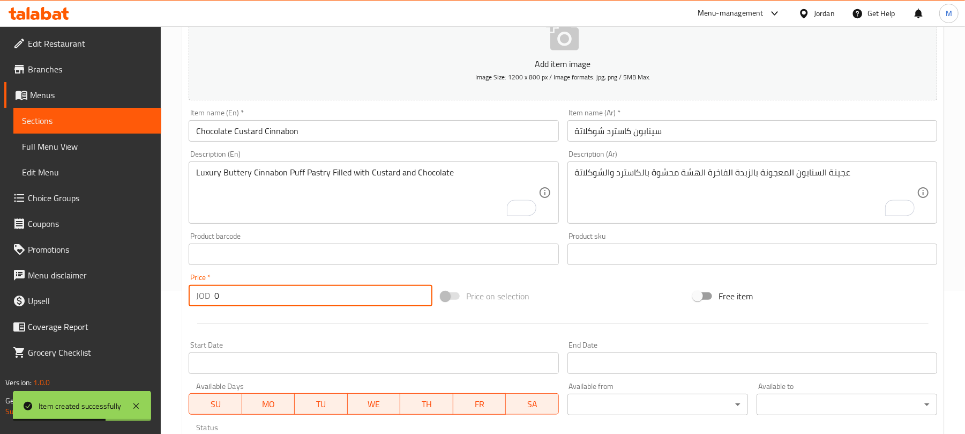
click at [249, 296] on input "0" at bounding box center [323, 295] width 218 height 21
type input "0.75"
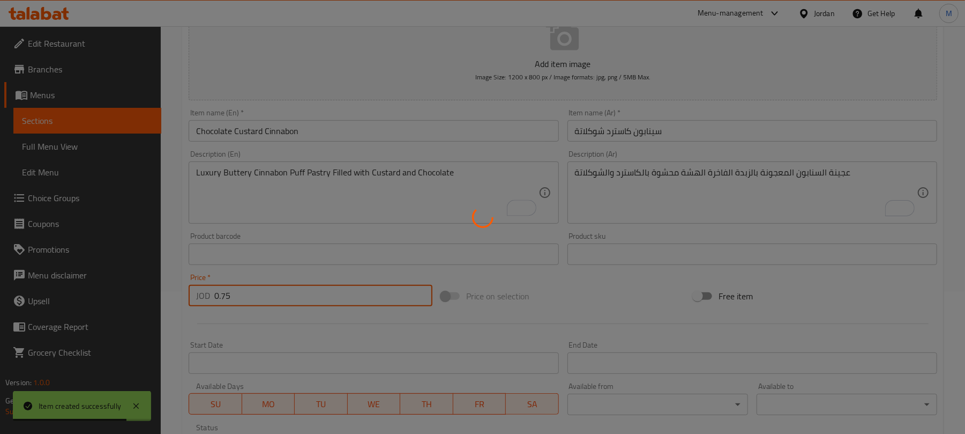
type input "0"
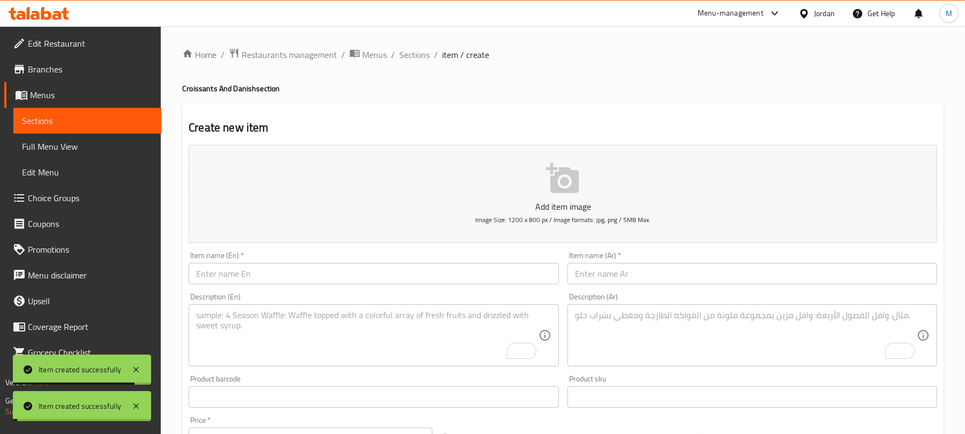
scroll to position [143, 0]
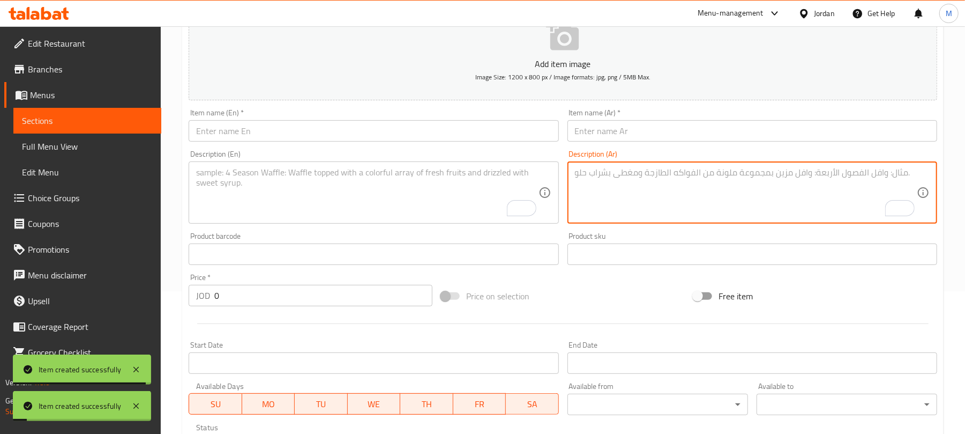
click at [624, 191] on textarea "To enrich screen reader interactions, please activate Accessibility in Grammarl…" at bounding box center [746, 192] width 342 height 51
paste textarea "عجينة الدنش المعجونة المعجونة بالزبدة الفاخرة الهشة المزينة بالكاسترد والفراولة"
type textarea "عجينة الدنش المعجونة المعجونة بالزبدة الفاخرة الهشة المزينة بالكاسترد والفراولة"
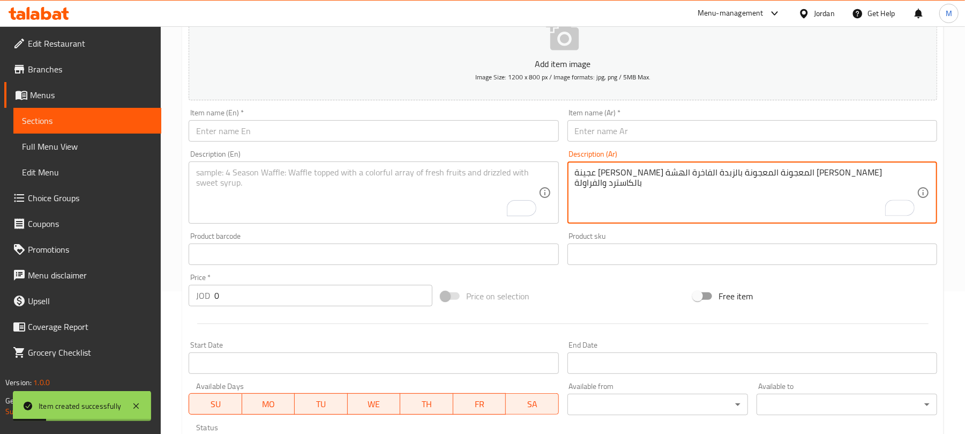
click at [356, 210] on textarea "To enrich screen reader interactions, please activate Accessibility in Grammarl…" at bounding box center [367, 192] width 342 height 51
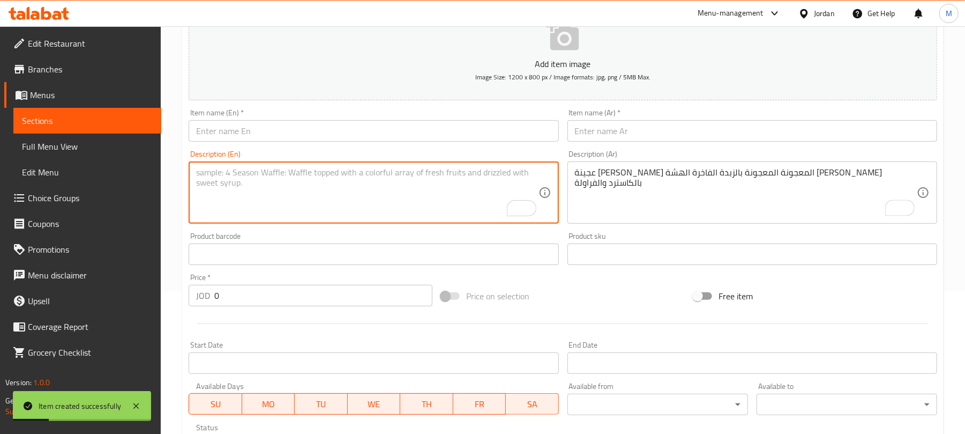
paste textarea "Luxury Buttery Cinnamon Puff Pastry Topped with Custard and Strawberries"
type textarea "Luxury Buttery Cinnamon Puff Pastry Topped with Custard and Strawberries"
click at [596, 133] on input "text" at bounding box center [753, 130] width 370 height 21
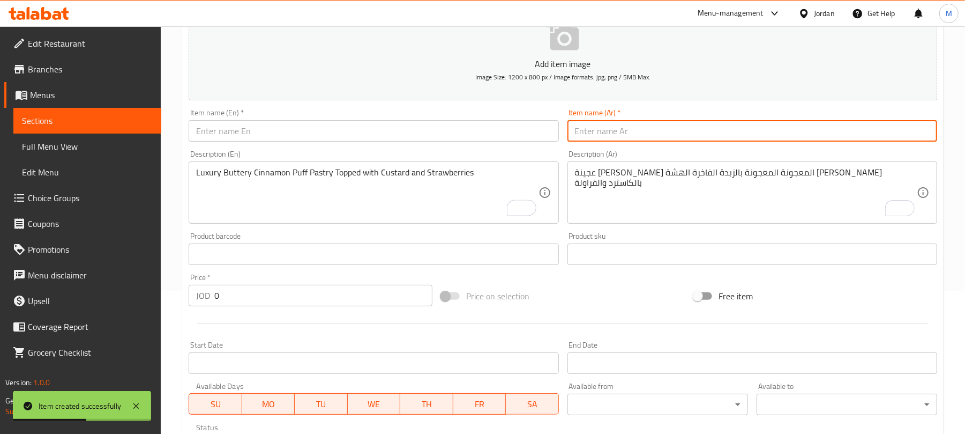
paste input "دنش فواكة فراولة"
type input "دنش فواكة فراولة"
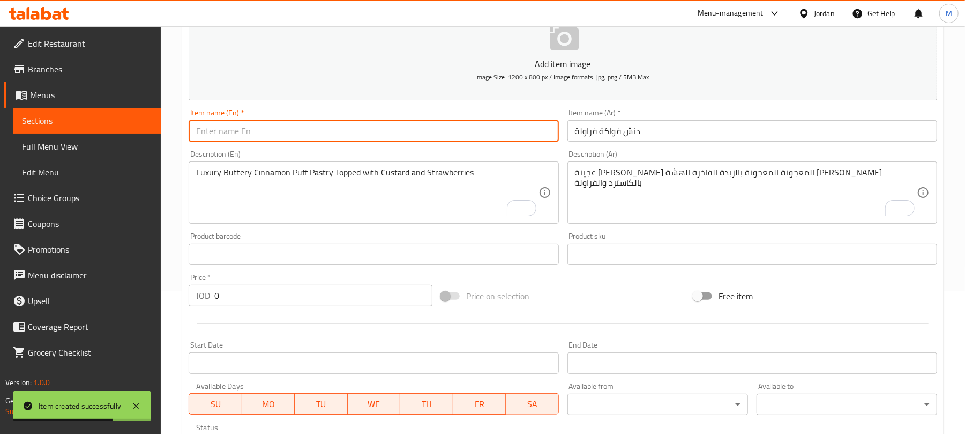
click at [294, 131] on input "text" at bounding box center [374, 130] width 370 height 21
paste input "Strawberry Fruit Danish"
type input "Strawberry Fruit Danish"
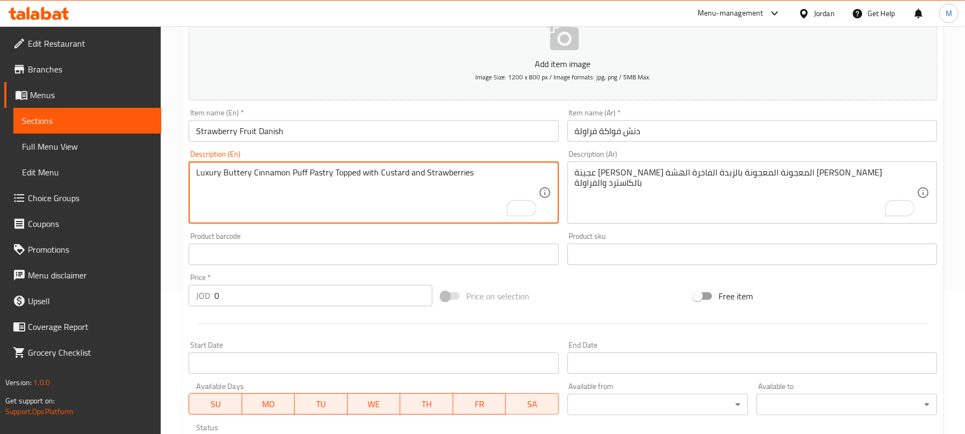
paste textarea "Fine Butter Danish Pastry"
click at [271, 172] on textarea "Luxury Buttery Cinnamon Puff Pastry Topped with Custard and Strawberries" at bounding box center [367, 192] width 342 height 51
click at [296, 170] on textarea "Luxury Buttery Cinnamon Puff Pastry Topped with Custard and Strawberries" at bounding box center [367, 192] width 342 height 51
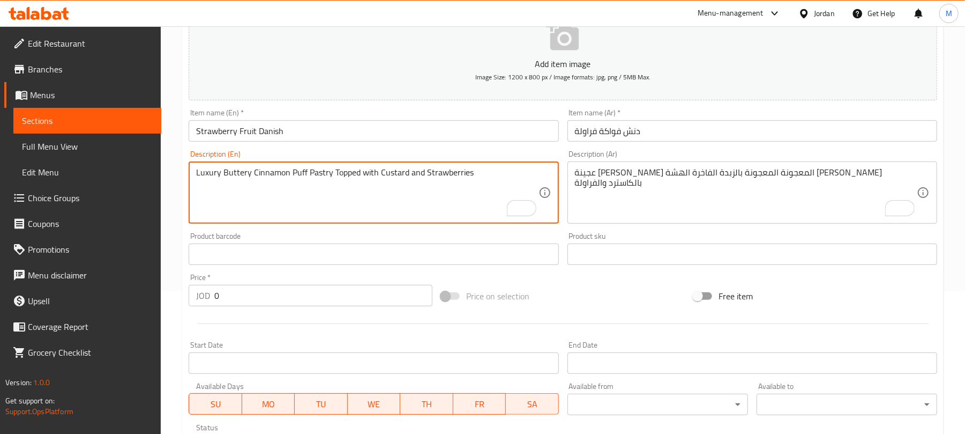
click at [273, 170] on textarea "Luxury Buttery Cinnamon Puff Pastry Topped with Custard and Strawberries" at bounding box center [367, 192] width 342 height 51
paste textarea "Danish"
type textarea "Luxury Buttery Danish Puff Pastry Topped with Custard and Strawberries"
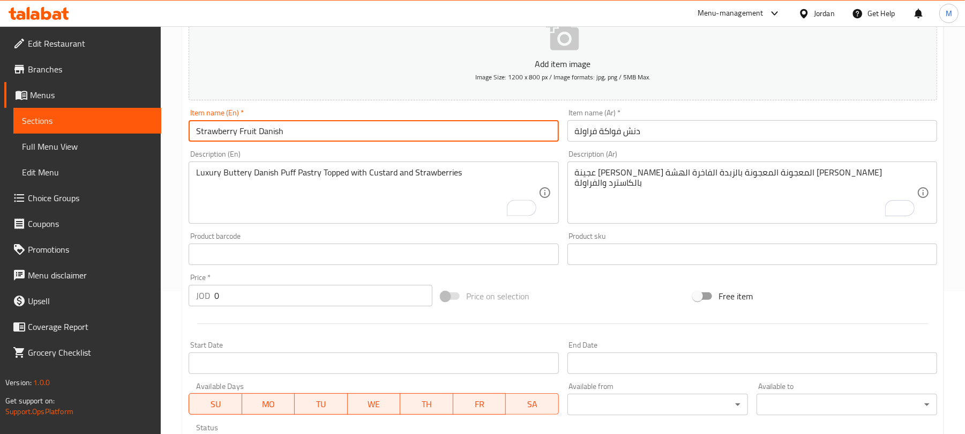
click at [374, 131] on input "Strawberry Fruit Danish" at bounding box center [374, 130] width 370 height 21
click at [348, 303] on input "0" at bounding box center [323, 295] width 218 height 21
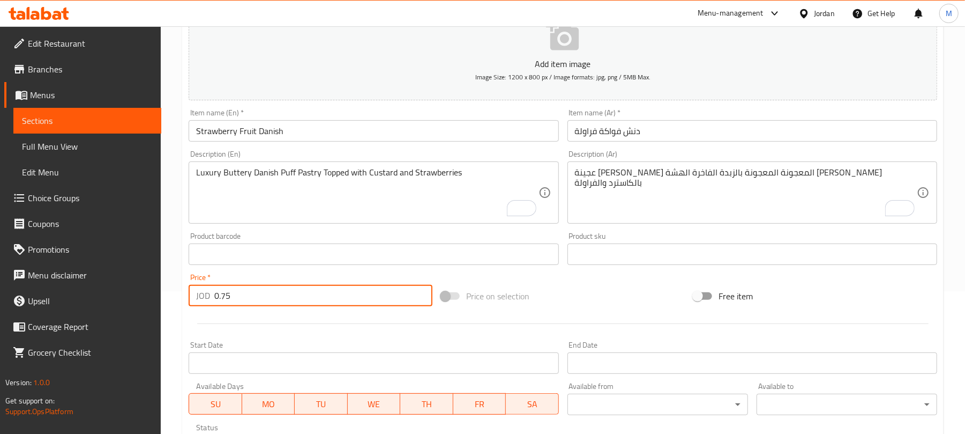
type input "0.75"
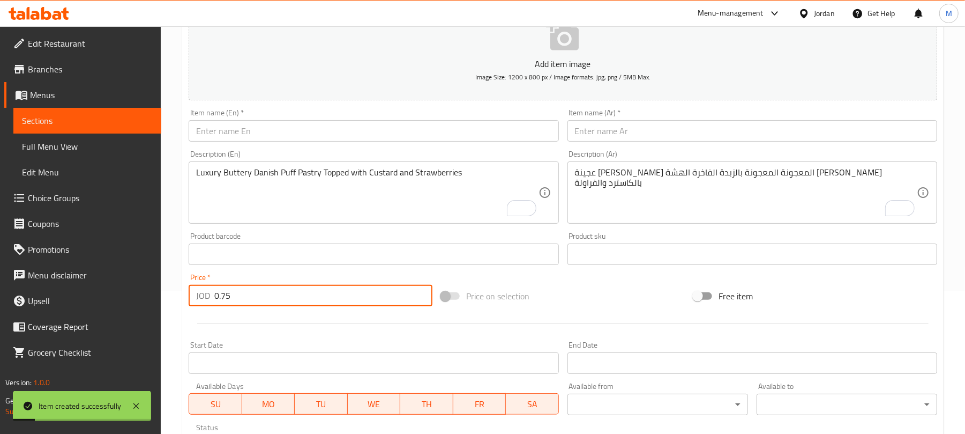
type input "0.75"
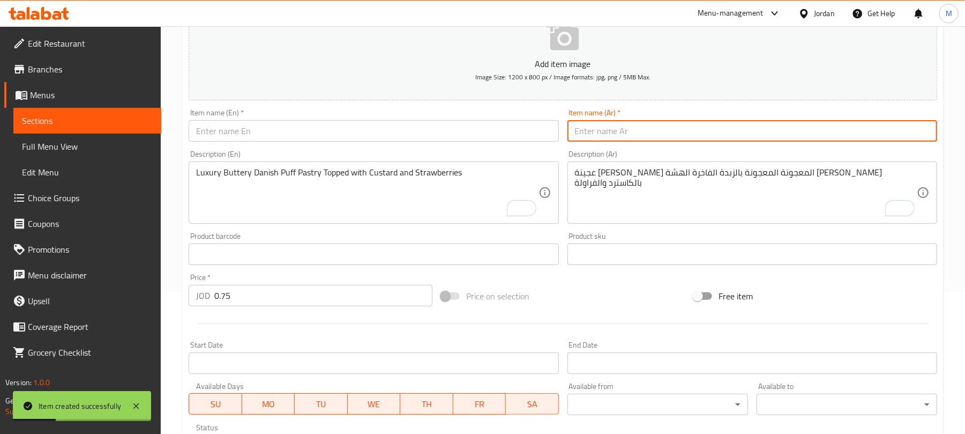
click at [579, 122] on input "text" at bounding box center [753, 130] width 370 height 21
paste input "دنش فواكة بلوبيري"
type input "دنش فواكة بلوبيري"
click at [309, 132] on input "text" at bounding box center [374, 130] width 370 height 21
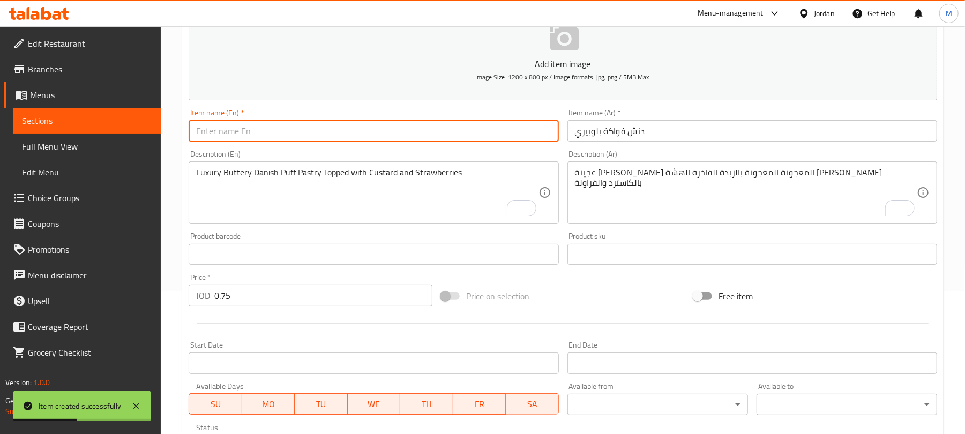
paste input "Blueberry Fruit Danish"
type input "Blueberry Fruit Danish"
click at [589, 166] on div "عجينة الدنش المعجونة المعجونة بالزبدة الفاخرة الهشة المزينة بالكاسترد والفراولة…" at bounding box center [753, 192] width 370 height 62
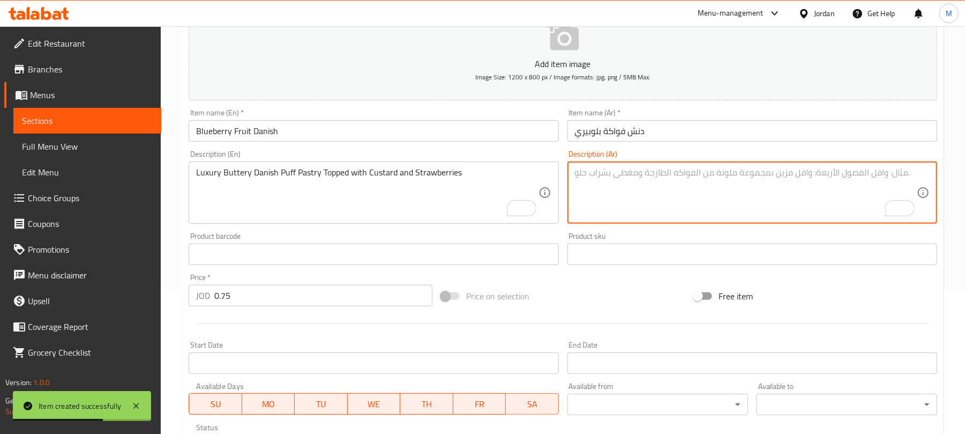
paste textarea "عجينة الدنش المعجونة المعجونة بالزبدة الفاخرة الهشة المزينة بالكاسترد والبلوبيري"
type textarea "عجينة الدنش المعجونة المعجونة بالزبدة الفاخرة الهشة المزينة بالكاسترد والبلوبيري"
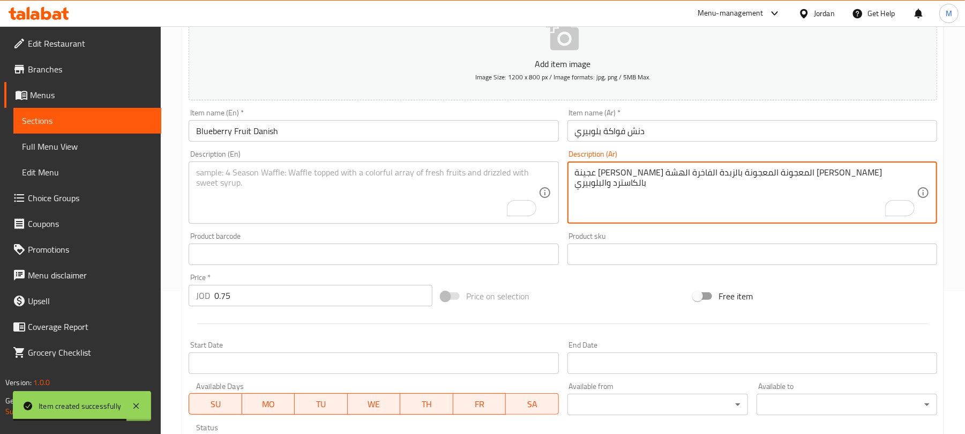
click at [331, 185] on textarea "To enrich screen reader interactions, please activate Accessibility in Grammarl…" at bounding box center [367, 192] width 342 height 51
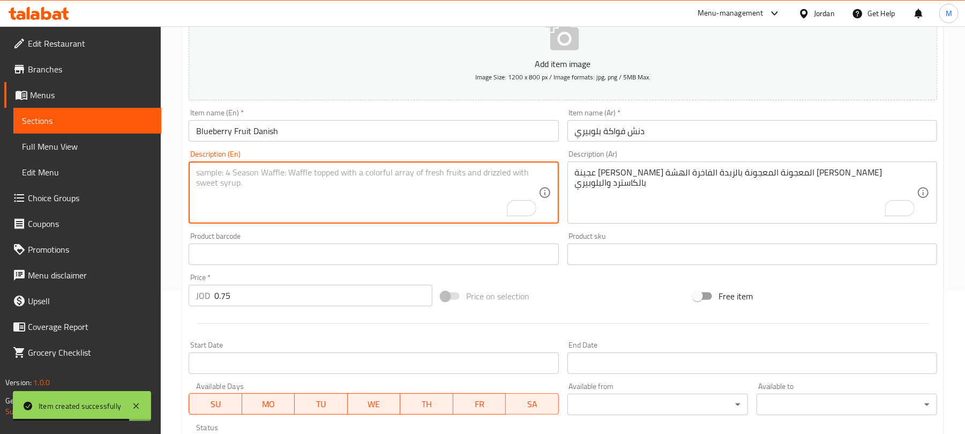
paste textarea "Luxury Buttery Danish Pastry with Custard and Blueberries"
type textarea "Luxury Buttery Danish Pastry with Custard and Blueberries"
click at [322, 139] on input "Blueberry Fruit Danish" at bounding box center [374, 130] width 370 height 21
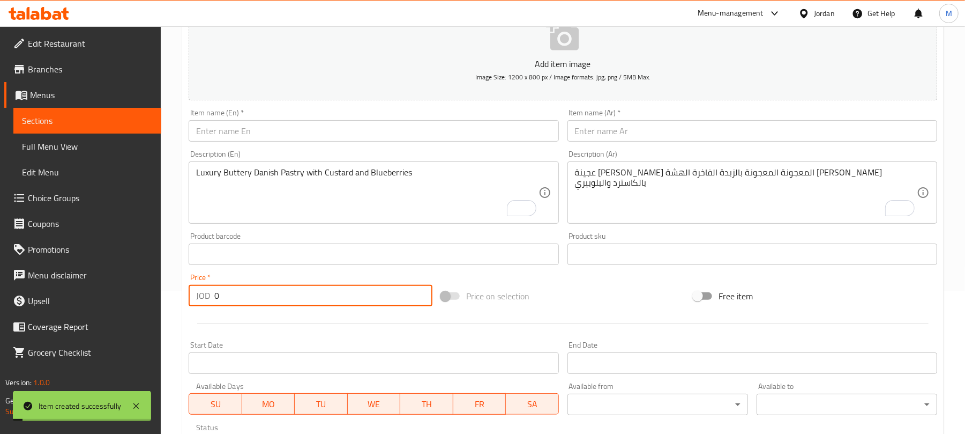
click at [314, 300] on input "0" at bounding box center [323, 295] width 218 height 21
type input "0.75"
click at [601, 133] on input "text" at bounding box center [753, 130] width 370 height 21
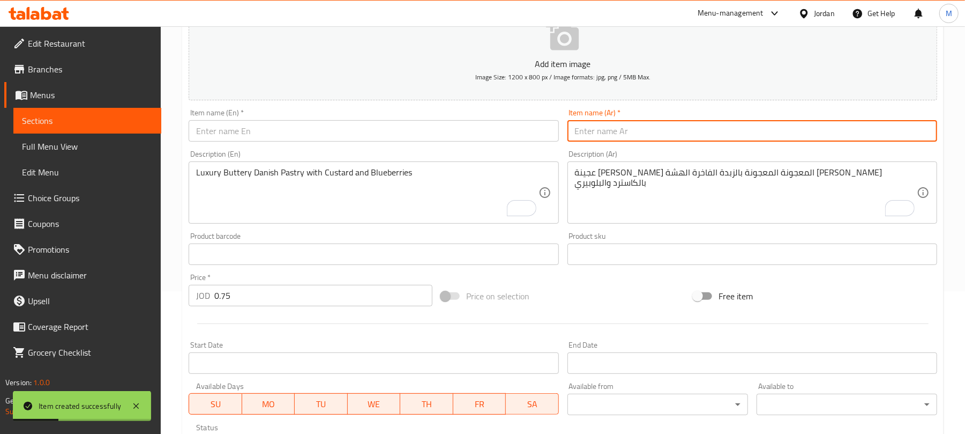
paste input "دنش فواكة شيري"
type input "دنش فواكة شيري"
click at [366, 139] on input "text" at bounding box center [374, 130] width 370 height 21
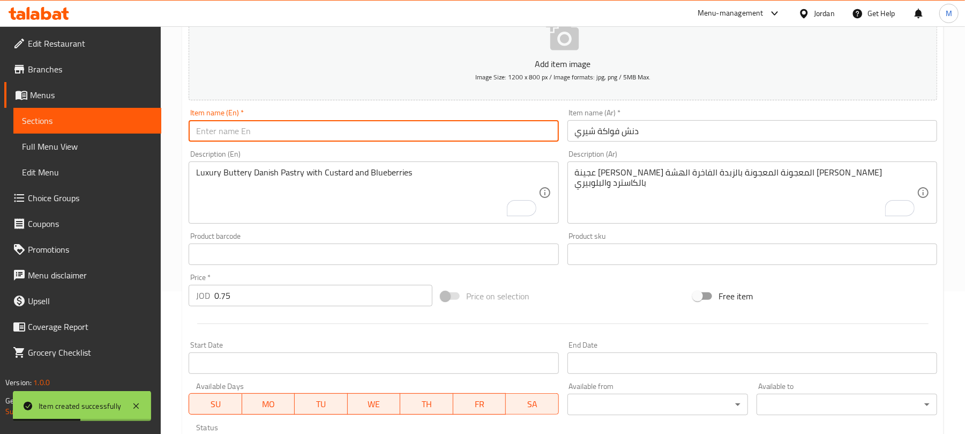
paste input "Cherry Fruit Danish"
type input "Cherry Fruit Danish"
click at [603, 196] on textarea "To enrich screen reader interactions, please activate Accessibility in Grammarl…" at bounding box center [746, 192] width 342 height 51
paste textarea "عجينة الدنش المعجونة المعجونة بالزبدة الفاخرة الهشة المزينة بالكاسترد والشيري"
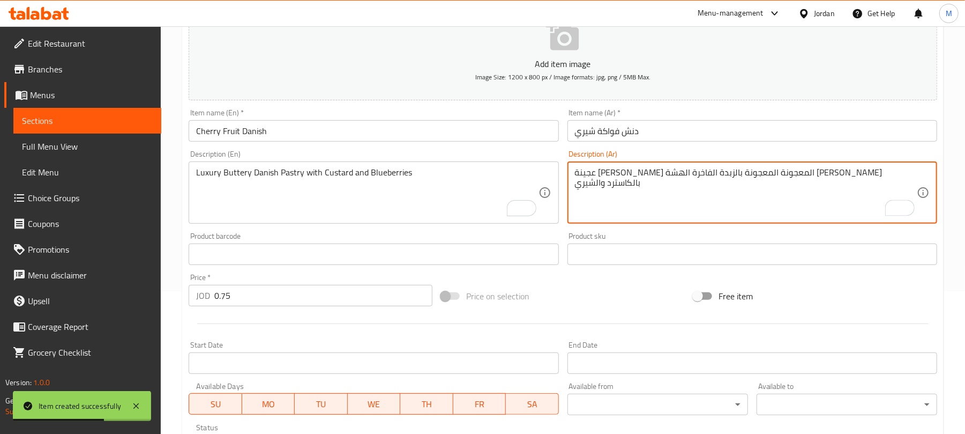
type textarea "عجينة الدنش المعجونة المعجونة بالزبدة الفاخرة الهشة المزينة بالكاسترد والشيري"
click at [249, 187] on textarea "To enrich screen reader interactions, please activate Accessibility in Grammarl…" at bounding box center [367, 192] width 342 height 51
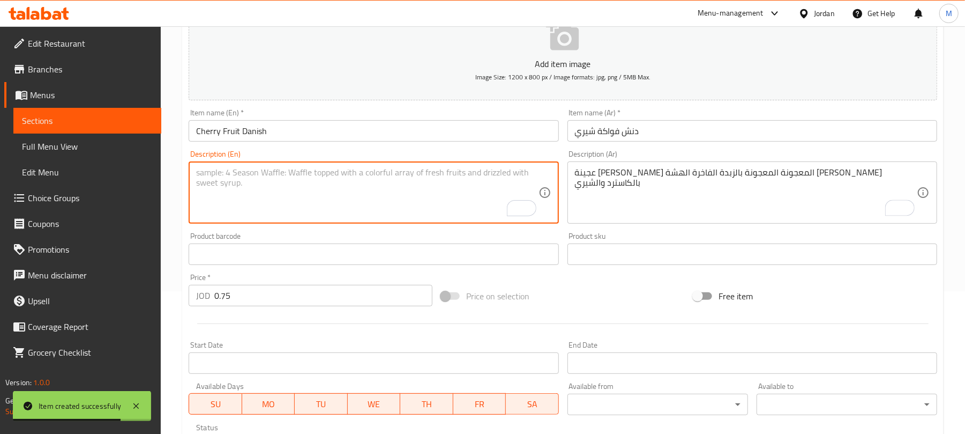
paste textarea "Luxury Buttery Danish Pastry with Custard and Cherry"
type textarea "Luxury Buttery Danish Pastry with Custard and Cherry"
click at [307, 130] on input "Cherry Fruit Danish" at bounding box center [374, 130] width 370 height 21
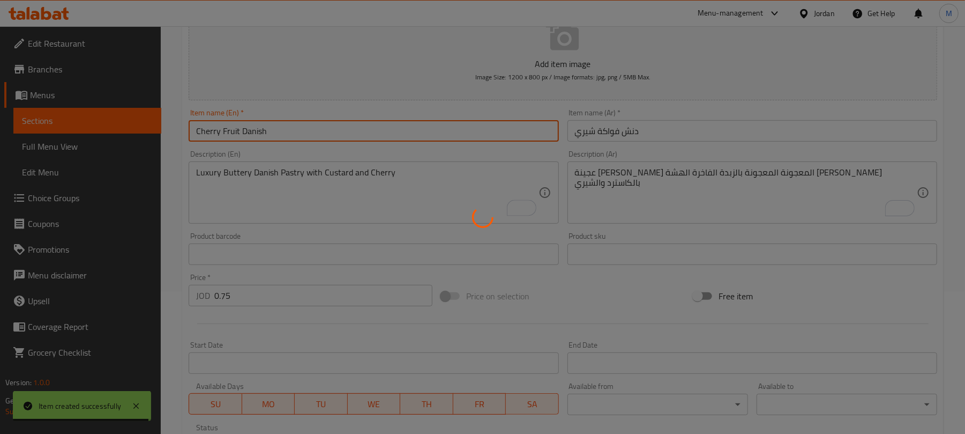
type input "0"
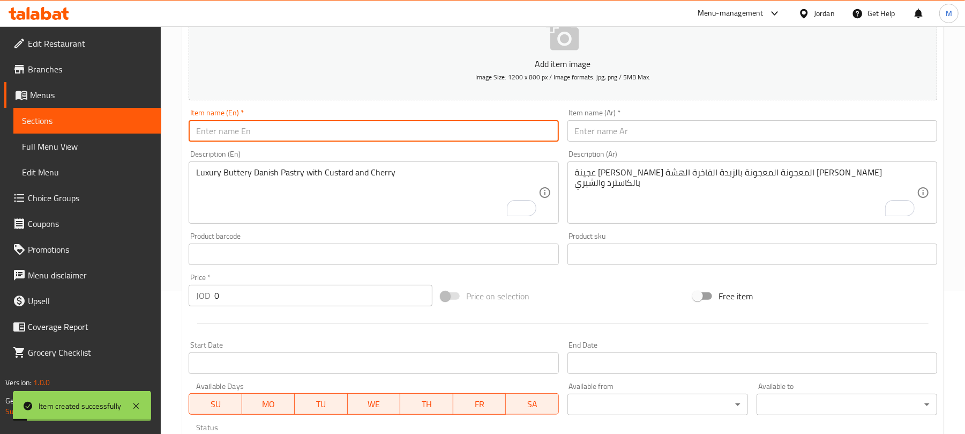
click at [617, 133] on input "text" at bounding box center [753, 130] width 370 height 21
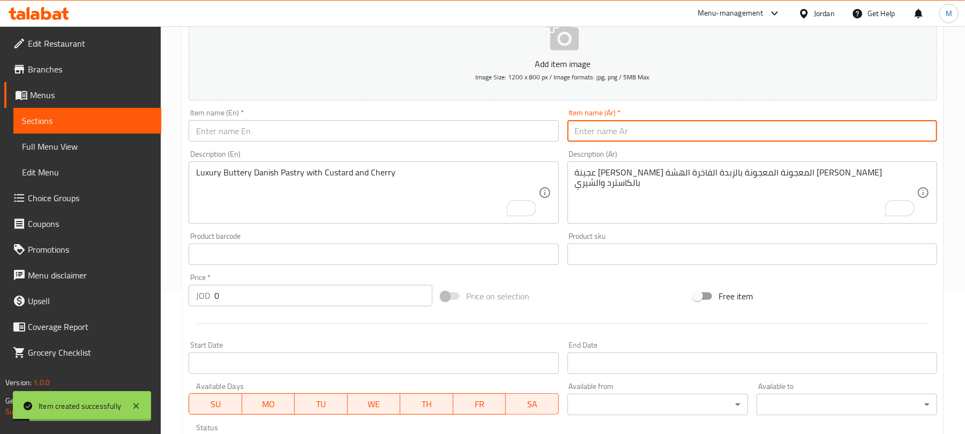
paste input "دنش فواكة أناناس"
type input "دنش فواكة أناناس"
drag, startPoint x: 325, startPoint y: 127, endPoint x: 348, endPoint y: 80, distance: 52.7
click at [325, 127] on input "text" at bounding box center [374, 130] width 370 height 21
paste input "Pineapple Fruit Danish"
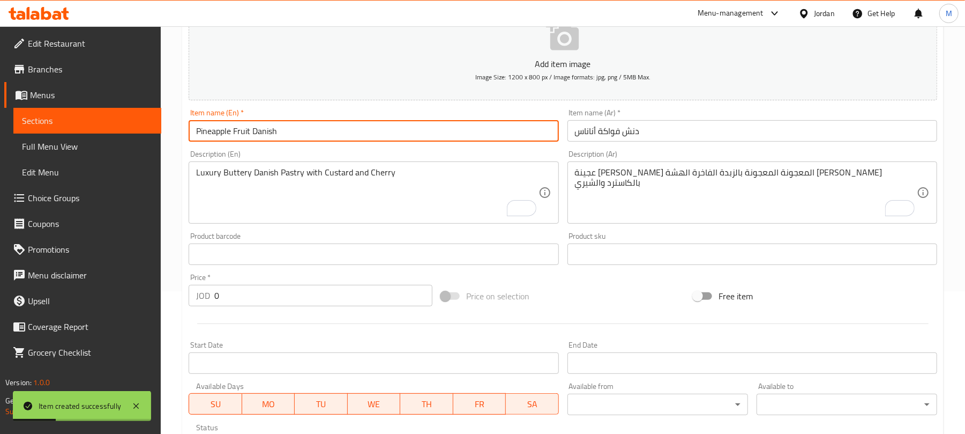
type input "Pineapple Fruit Danish"
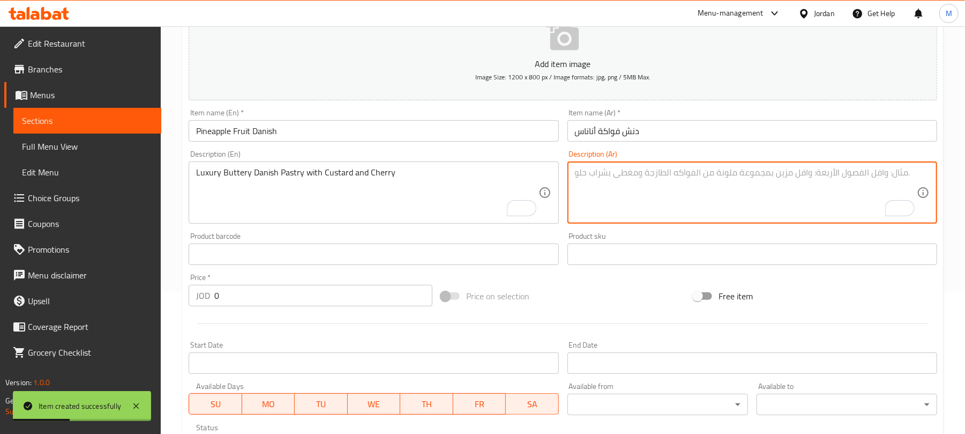
click at [612, 213] on textarea "To enrich screen reader interactions, please activate Accessibility in Grammarl…" at bounding box center [746, 192] width 342 height 51
paste textarea "عجينة الدنش المعجونة المعجونة بالزبدة الفاخرة الهشة المزينة بالكاسترد والأناناس"
type textarea "عجينة الدنش المعجونة المعجونة بالزبدة الفاخرة الهشة المزينة بالكاسترد والأناناس"
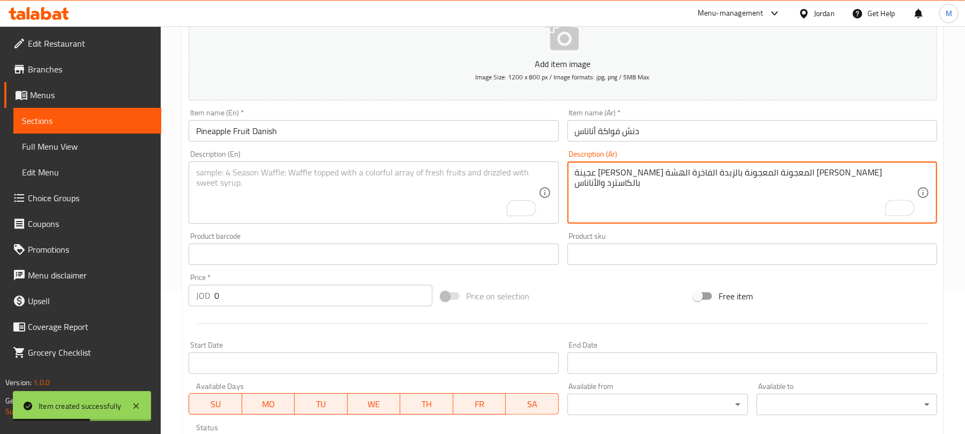
click at [299, 192] on textarea "To enrich screen reader interactions, please activate Accessibility in Grammarl…" at bounding box center [367, 192] width 342 height 51
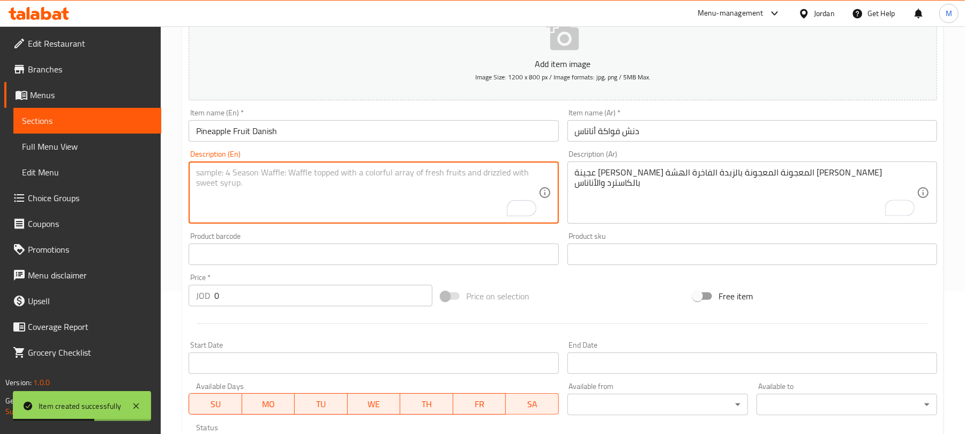
paste textarea "Luxurious buttery Danish pastry dough topped with custard and pineapple"
type textarea "Luxurious buttery Danish pastry dough topped with custard and pineapple"
click at [264, 294] on input "0" at bounding box center [323, 295] width 218 height 21
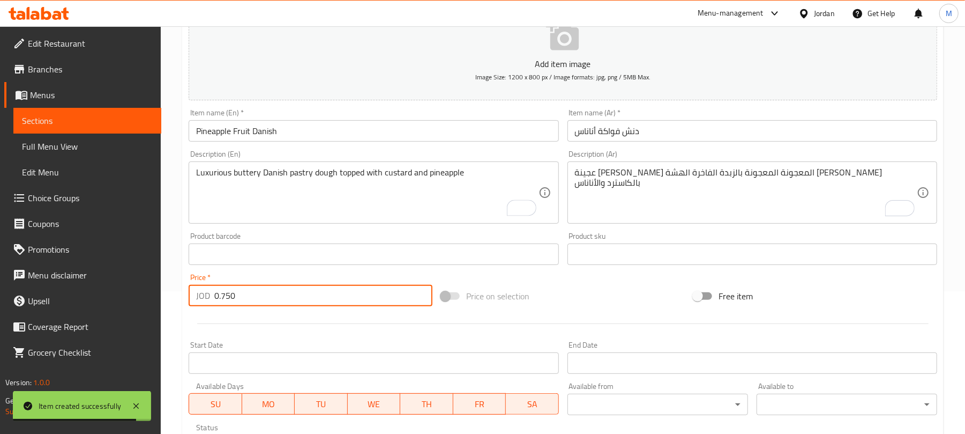
type input "0.750"
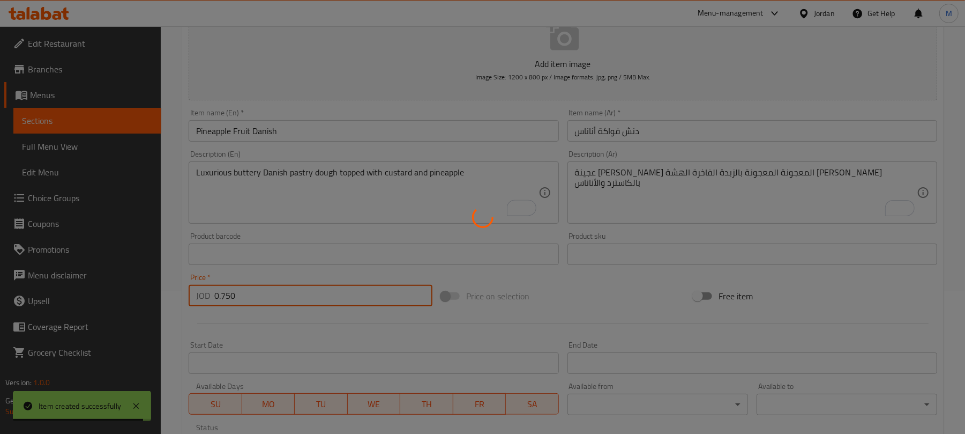
type input "0"
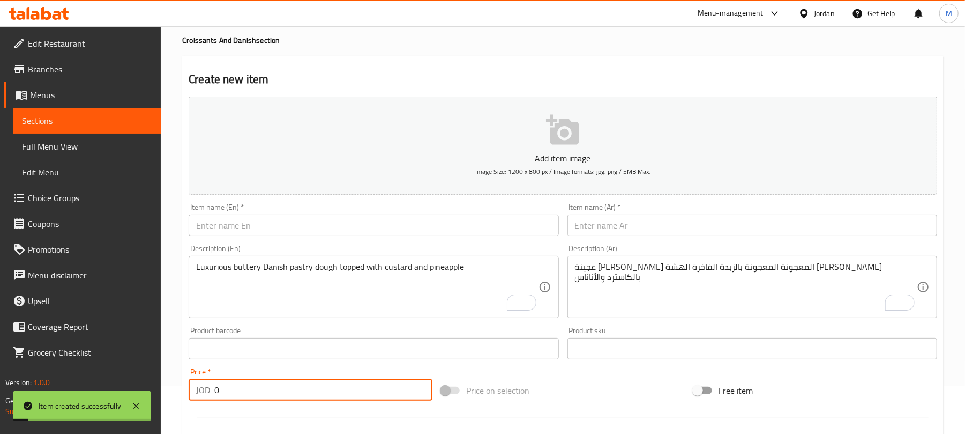
scroll to position [0, 0]
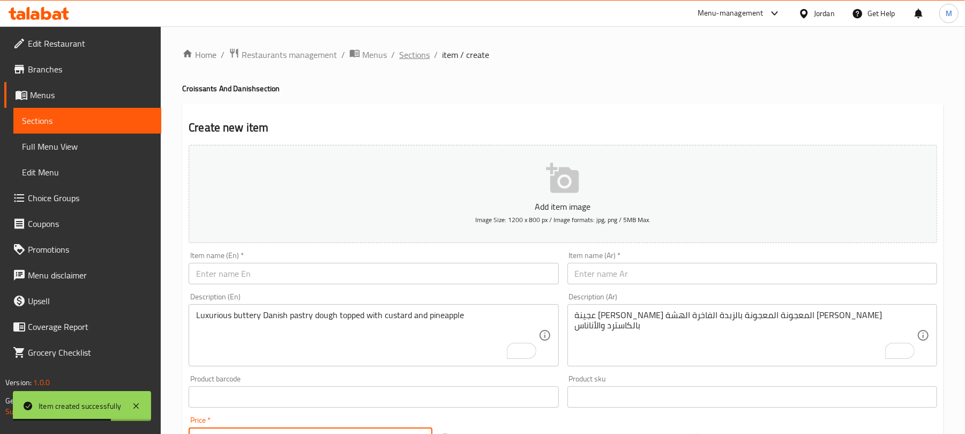
click at [414, 50] on span "Sections" at bounding box center [414, 54] width 31 height 13
